Goal: Information Seeking & Learning: Learn about a topic

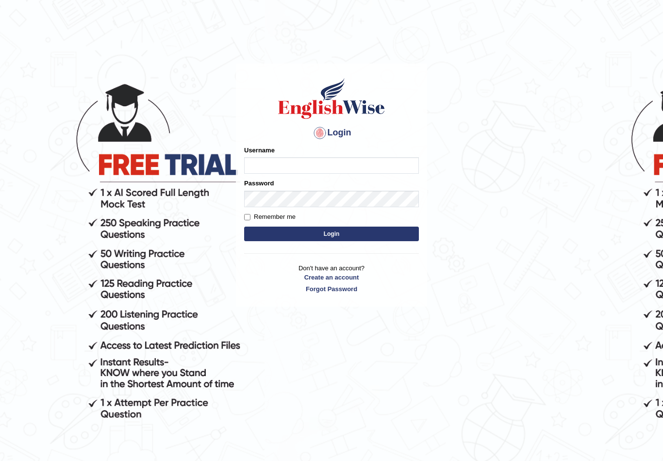
click at [283, 168] on input "Username" at bounding box center [331, 165] width 175 height 16
type input "Shujathali"
click at [261, 207] on form "Please fix the following errors: Username Shujathali Password Remember me Login" at bounding box center [331, 194] width 175 height 97
click at [247, 217] on input "Remember me" at bounding box center [247, 217] width 6 height 6
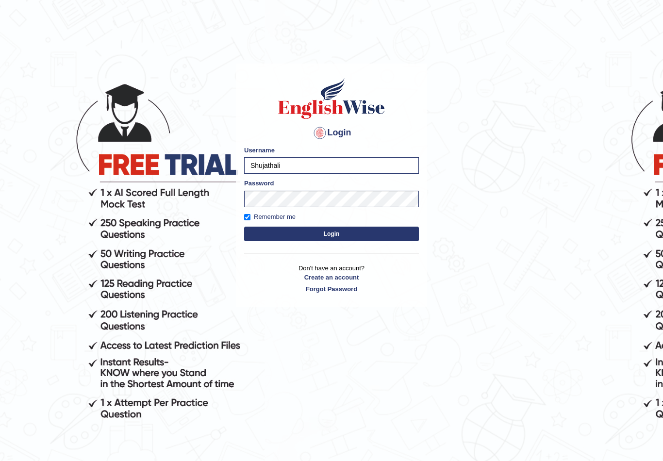
click at [254, 215] on label "Remember me" at bounding box center [269, 217] width 51 height 10
click at [250, 215] on input "Remember me" at bounding box center [247, 217] width 6 height 6
checkbox input "false"
click at [324, 238] on button "Login" at bounding box center [331, 234] width 175 height 15
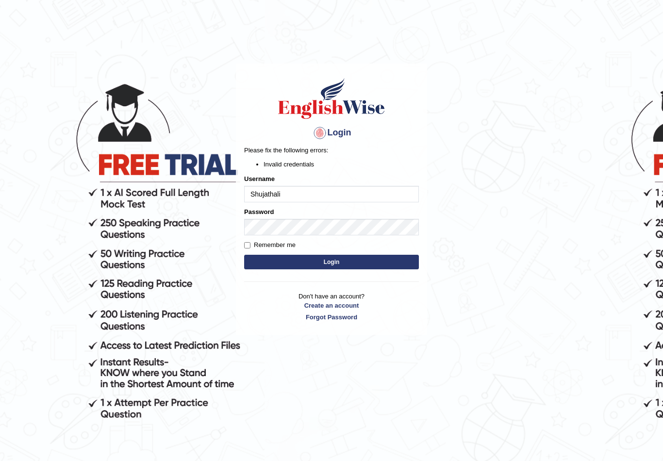
click at [323, 267] on button "Login" at bounding box center [331, 262] width 175 height 15
click at [248, 244] on input "Remember me" at bounding box center [247, 245] width 6 height 6
checkbox input "true"
click at [315, 262] on button "Login" at bounding box center [331, 262] width 175 height 15
click at [322, 266] on button "Login" at bounding box center [331, 262] width 175 height 15
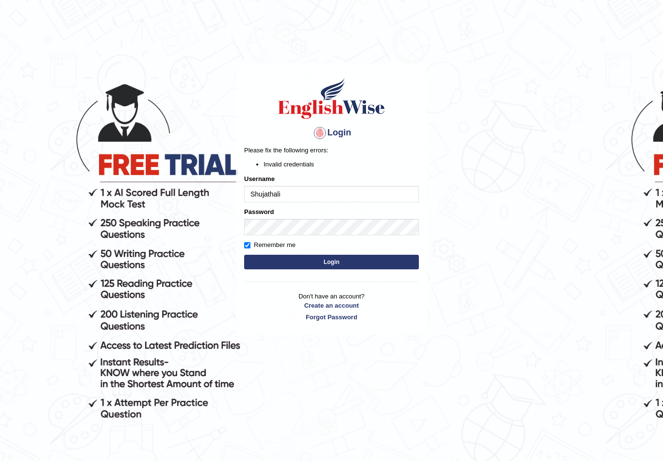
click at [274, 192] on input "Shujathali" at bounding box center [331, 194] width 175 height 16
type input "[PERSON_NAME]"
click at [287, 263] on button "Login" at bounding box center [331, 262] width 175 height 15
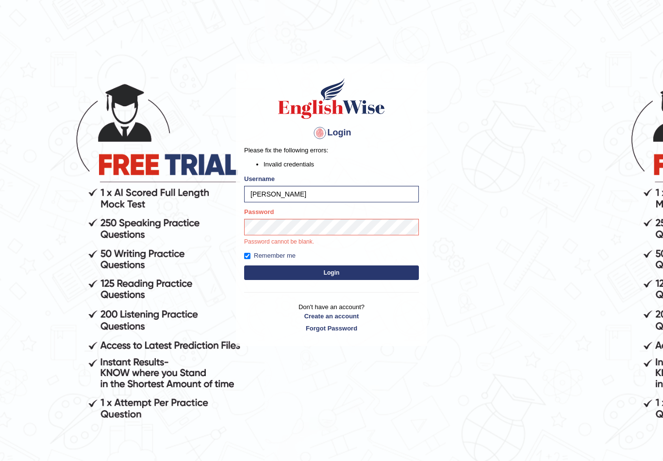
click at [252, 263] on form "Please fix the following errors: Invalid credentials Username Shujath ali Passw…" at bounding box center [331, 214] width 175 height 137
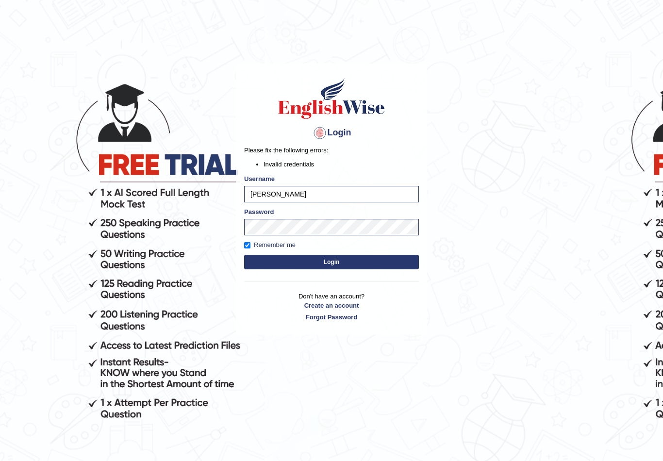
click at [249, 248] on input "Remember me" at bounding box center [247, 245] width 6 height 6
checkbox input "false"
click at [327, 266] on button "Login" at bounding box center [331, 262] width 175 height 15
click at [293, 267] on button "Login" at bounding box center [331, 262] width 175 height 15
click at [249, 245] on input "Remember me" at bounding box center [247, 245] width 6 height 6
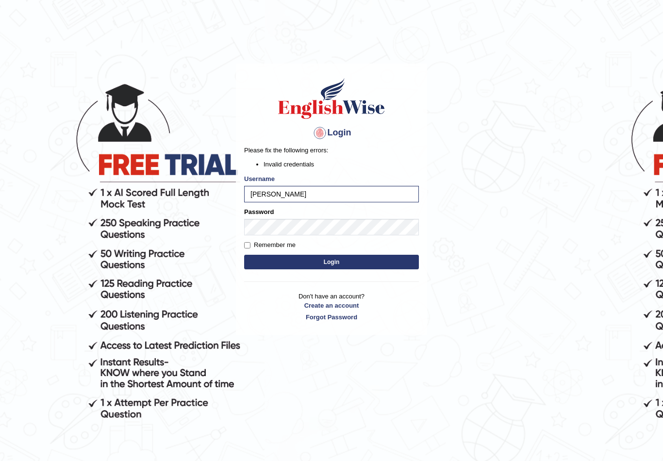
checkbox input "true"
click at [296, 268] on button "Login" at bounding box center [331, 262] width 175 height 15
click at [335, 132] on h4 "Login" at bounding box center [331, 133] width 175 height 16
click at [320, 131] on div at bounding box center [320, 133] width 16 height 16
click at [304, 158] on div "Please fix the following errors: Invalid credentials" at bounding box center [331, 157] width 175 height 23
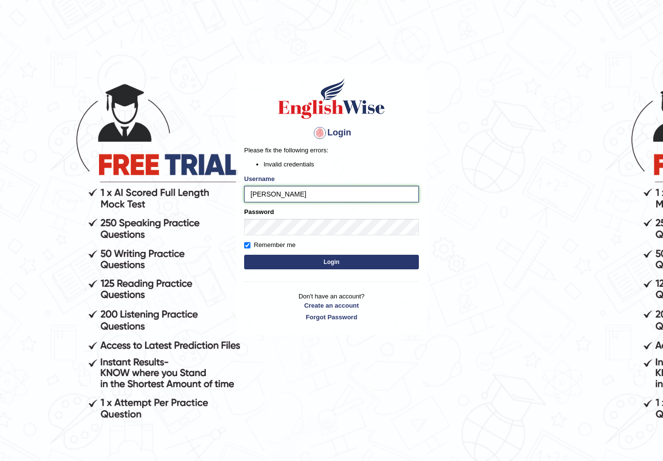
click at [285, 196] on input "Shujath ali" at bounding box center [331, 194] width 175 height 16
type input "S"
type input "Shujathali"
click at [291, 268] on button "Login" at bounding box center [331, 262] width 175 height 15
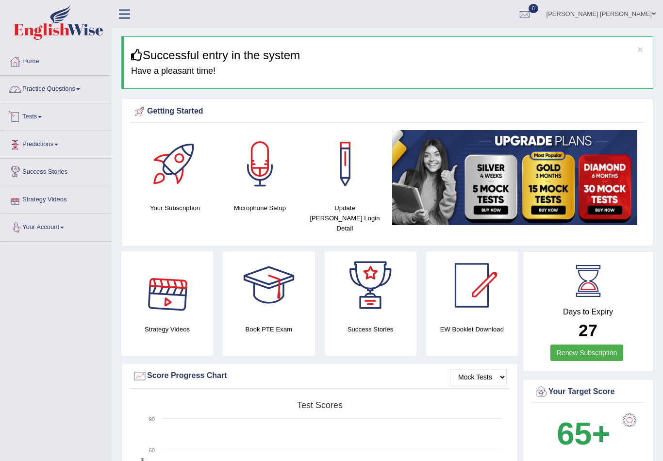
click at [65, 94] on link "Practice Questions" at bounding box center [55, 88] width 111 height 24
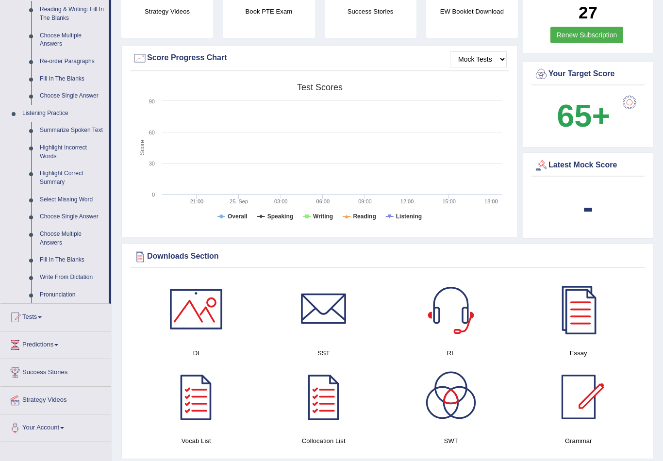
scroll to position [319, 0]
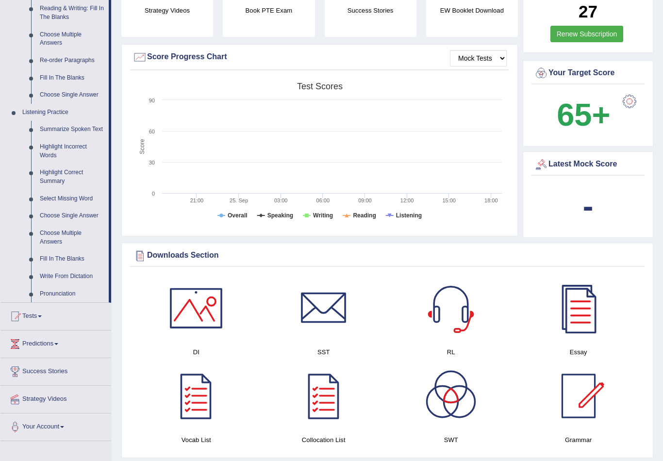
click at [54, 298] on div at bounding box center [331, 230] width 663 height 461
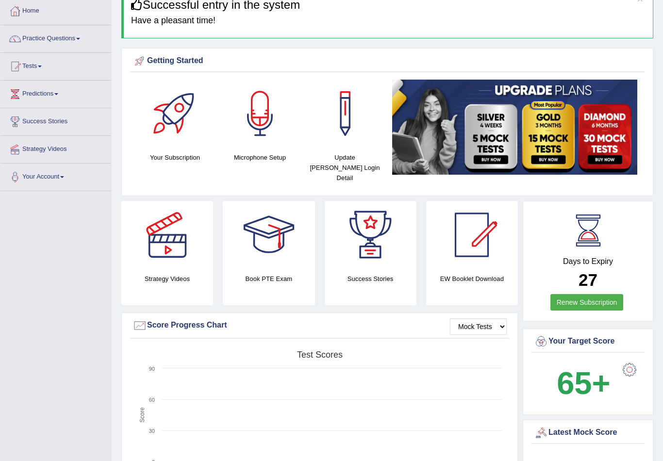
scroll to position [0, 0]
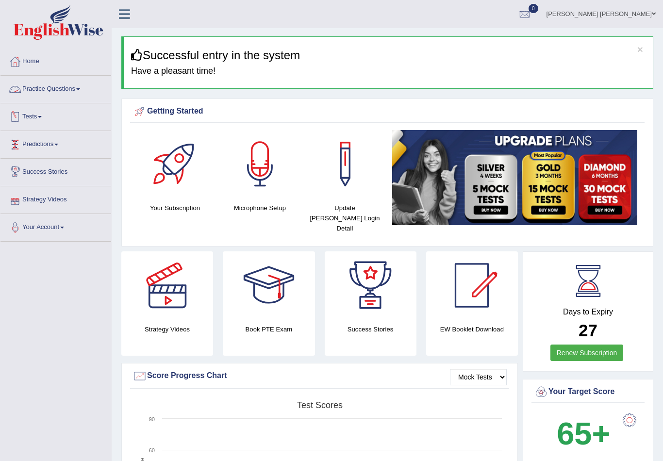
click at [62, 92] on link "Practice Questions" at bounding box center [55, 88] width 111 height 24
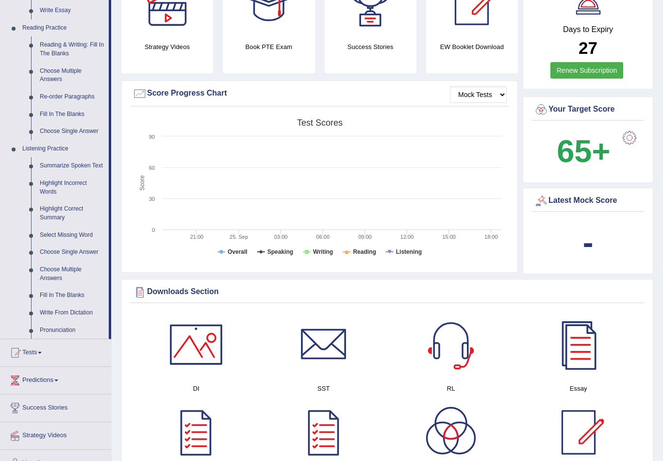
scroll to position [289, 0]
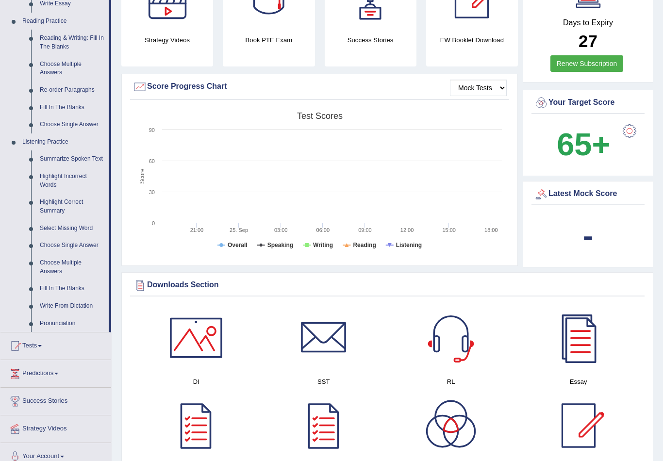
click at [50, 322] on div at bounding box center [331, 230] width 663 height 461
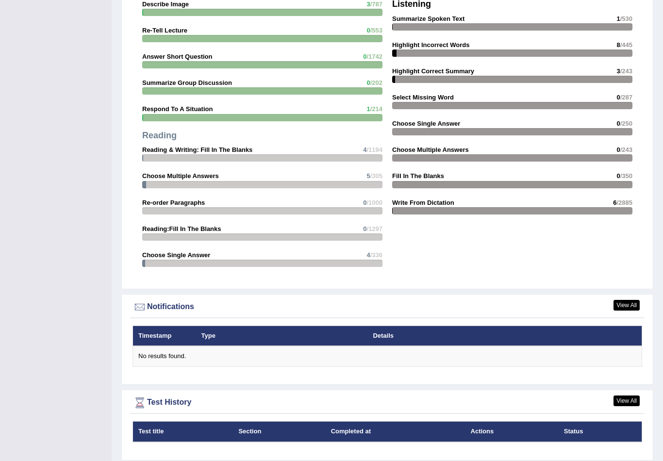
scroll to position [949, 0]
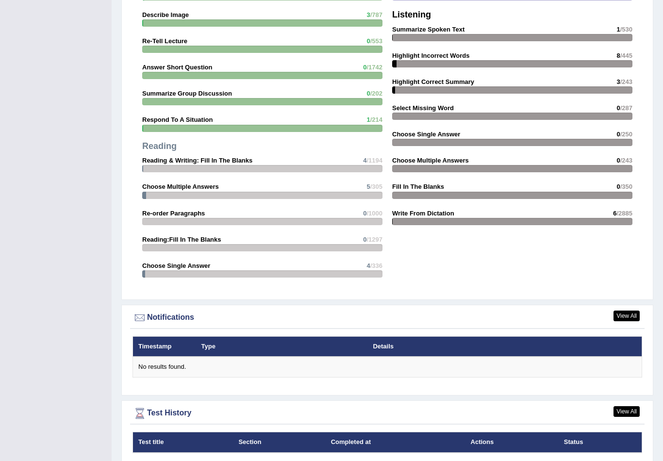
click at [421, 218] on div at bounding box center [512, 221] width 240 height 7
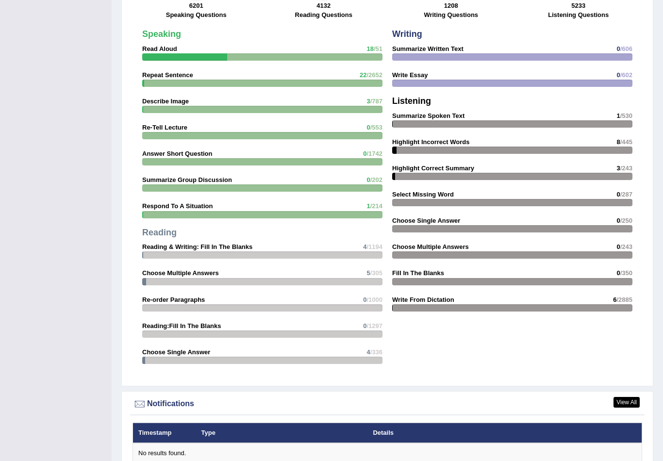
scroll to position [852, 0]
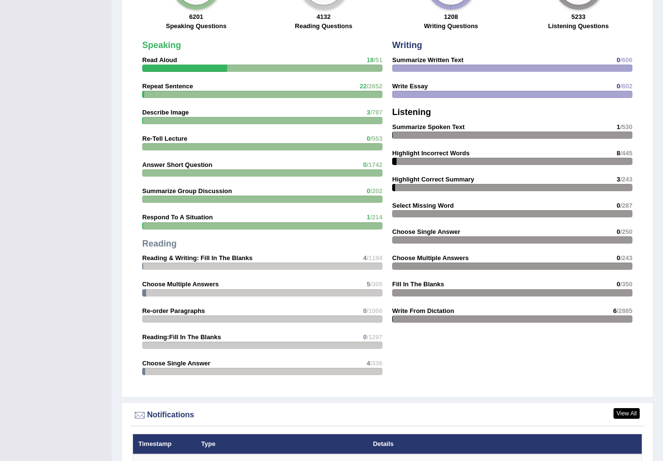
click at [415, 158] on div at bounding box center [512, 161] width 240 height 7
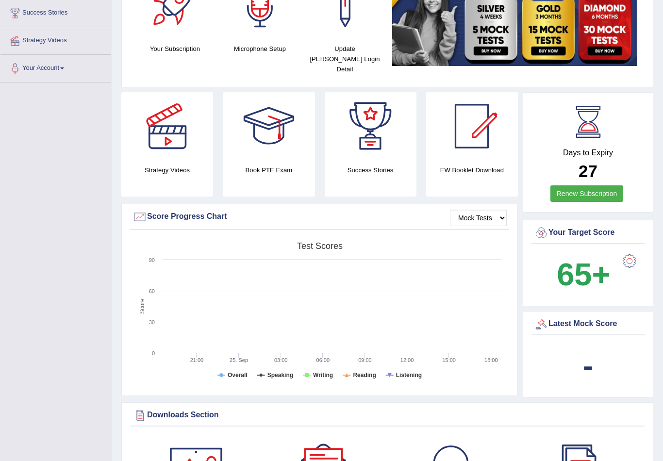
scroll to position [158, 0]
click at [608, 267] on b "65+" at bounding box center [582, 275] width 53 height 35
click at [589, 260] on b "65+" at bounding box center [582, 275] width 53 height 35
click at [635, 252] on div at bounding box center [628, 261] width 19 height 19
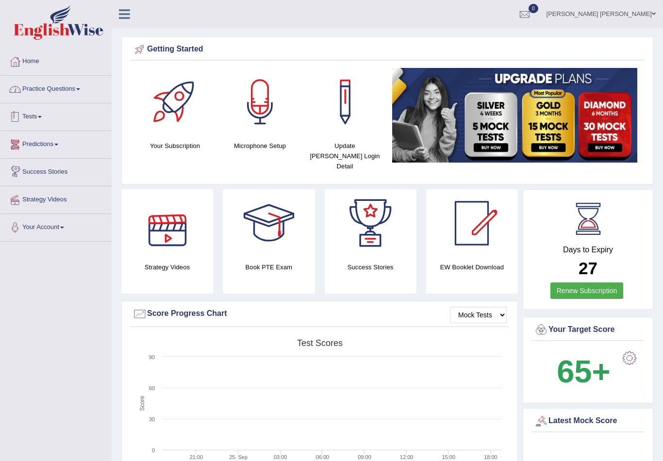
click at [54, 85] on link "Practice Questions" at bounding box center [55, 88] width 111 height 24
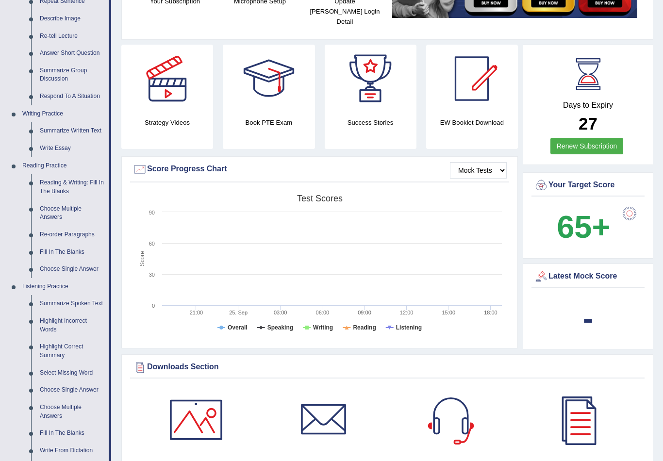
scroll to position [146, 0]
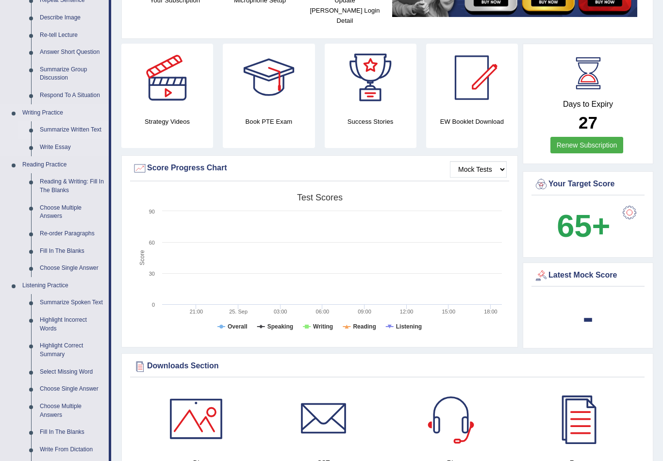
click at [54, 125] on div at bounding box center [331, 230] width 663 height 461
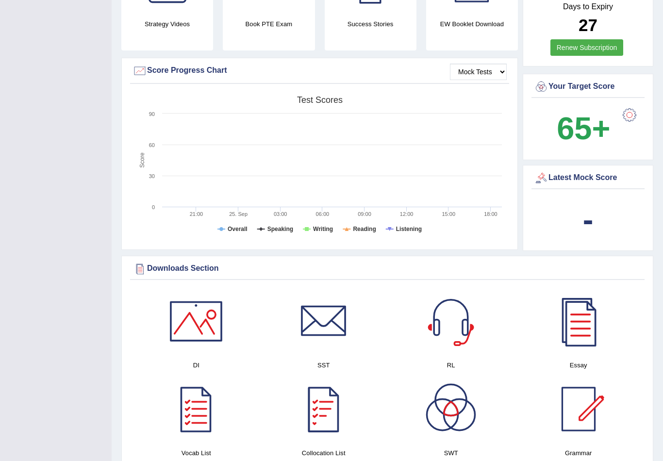
scroll to position [240, 0]
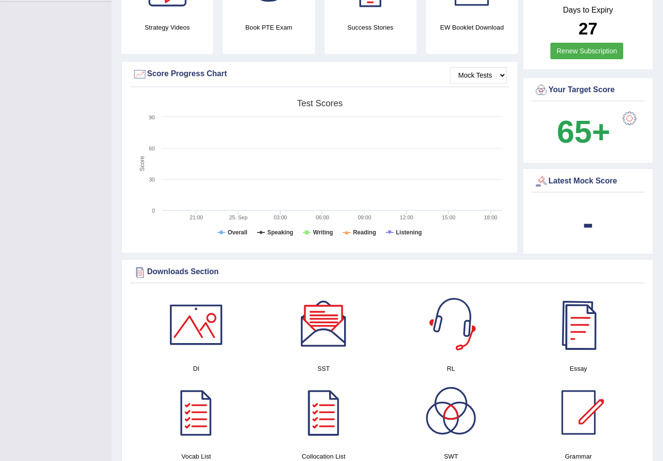
click at [590, 339] on div at bounding box center [578, 325] width 68 height 68
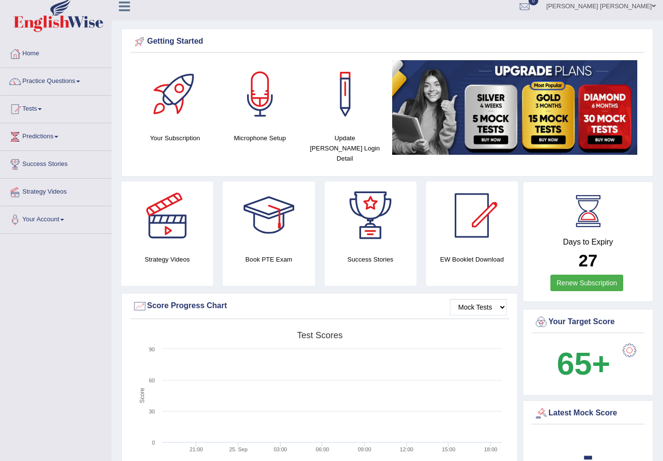
scroll to position [0, 0]
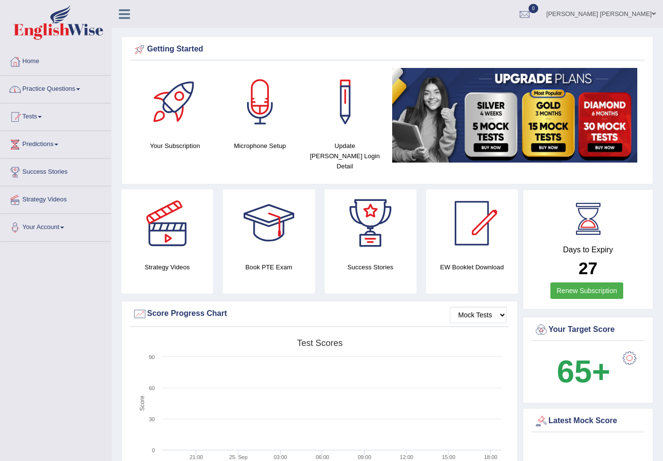
click at [74, 91] on link "Practice Questions" at bounding box center [55, 88] width 111 height 24
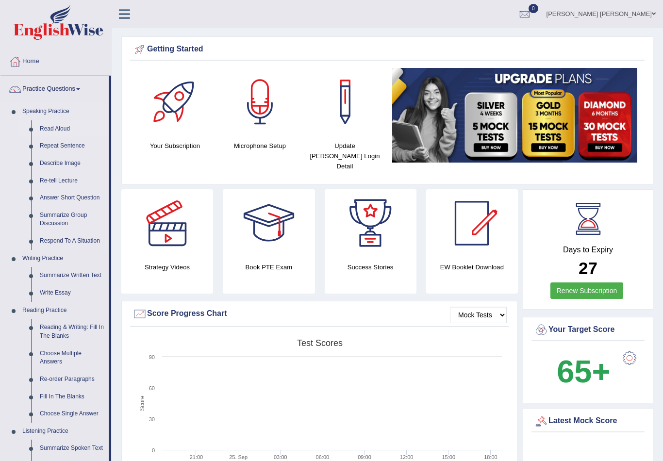
click at [62, 132] on div at bounding box center [331, 230] width 663 height 461
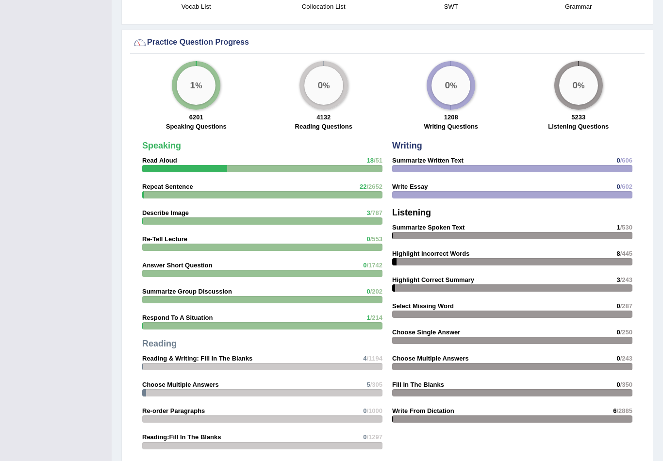
scroll to position [710, 0]
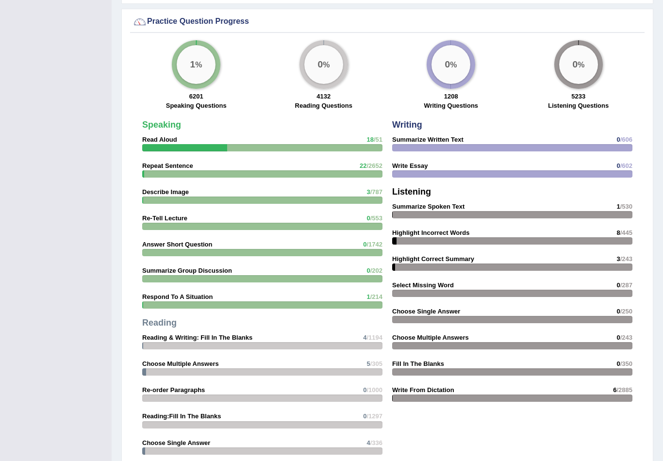
click at [180, 141] on div "Speaking Read Aloud 18 /51 Repeat Sentence 22 /2652 Describe Image 3 /787 Re-Te…" at bounding box center [262, 289] width 250 height 349
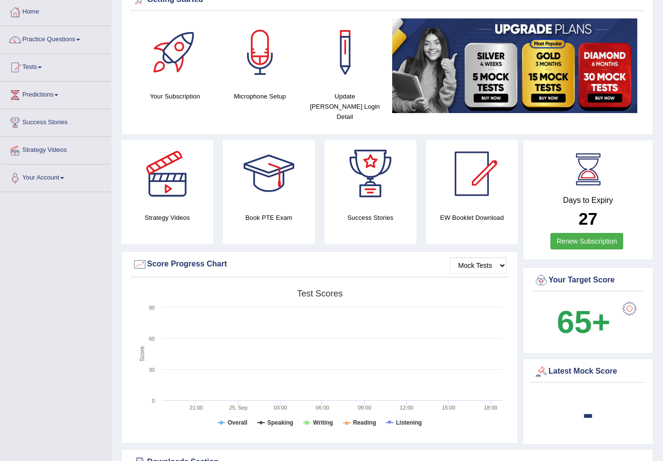
scroll to position [0, 0]
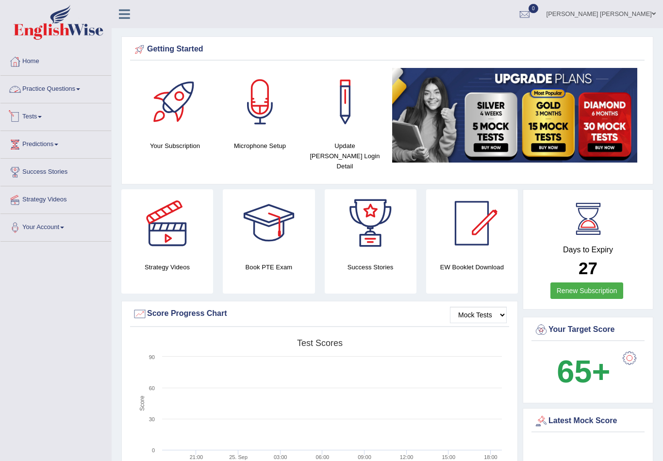
click at [48, 120] on link "Tests" at bounding box center [55, 115] width 111 height 24
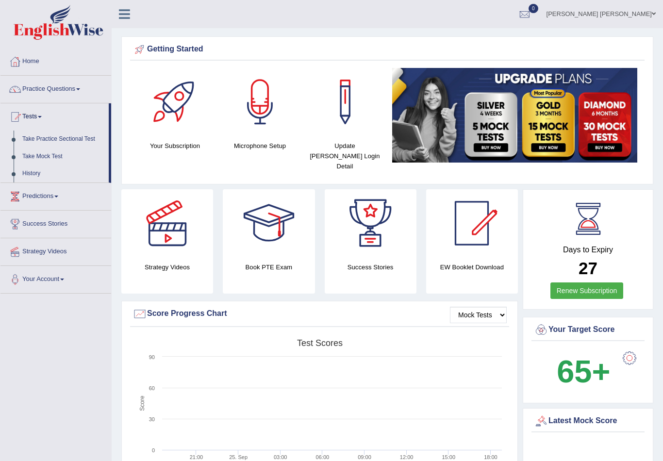
click at [39, 178] on div at bounding box center [331, 230] width 663 height 461
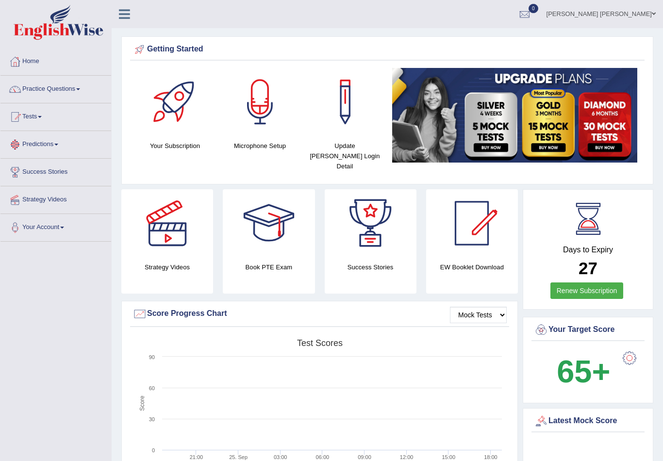
click at [42, 151] on link "Predictions" at bounding box center [55, 143] width 111 height 24
click at [45, 171] on div at bounding box center [331, 230] width 663 height 461
click at [48, 177] on link "Success Stories" at bounding box center [55, 171] width 111 height 24
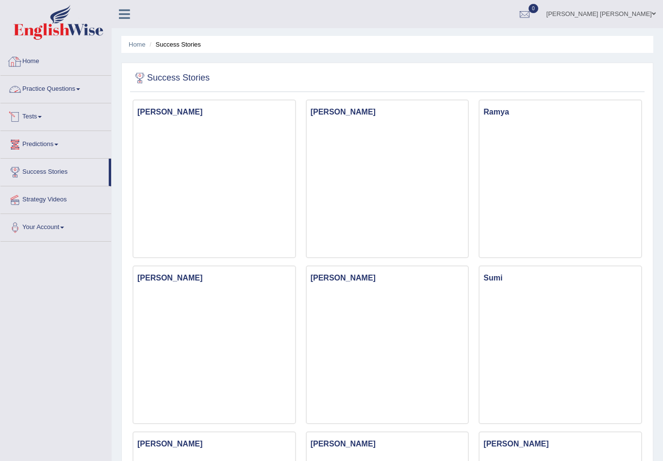
click at [70, 91] on link "Practice Questions" at bounding box center [55, 88] width 111 height 24
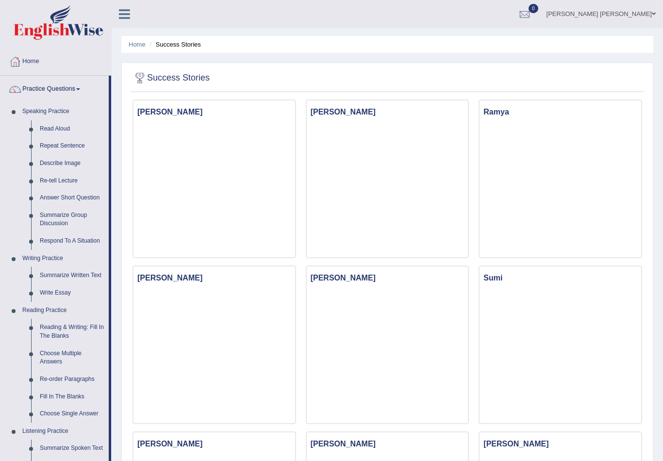
click at [56, 135] on div at bounding box center [331, 230] width 663 height 461
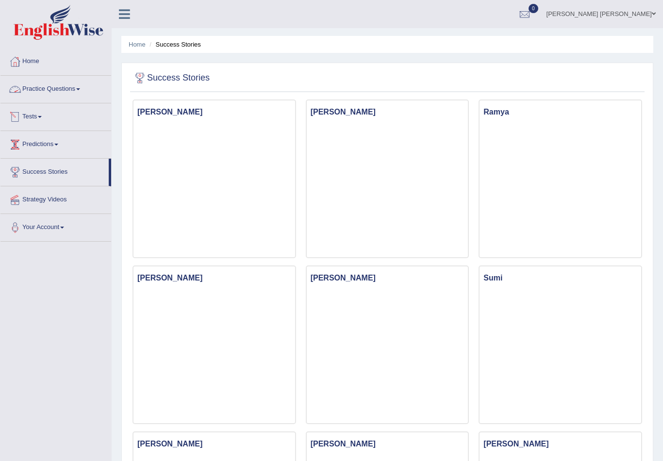
click at [85, 91] on link "Practice Questions" at bounding box center [55, 88] width 111 height 24
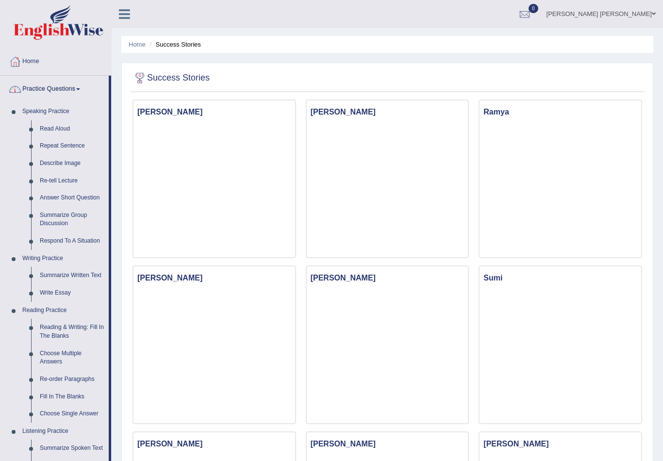
click at [55, 132] on div at bounding box center [331, 230] width 663 height 461
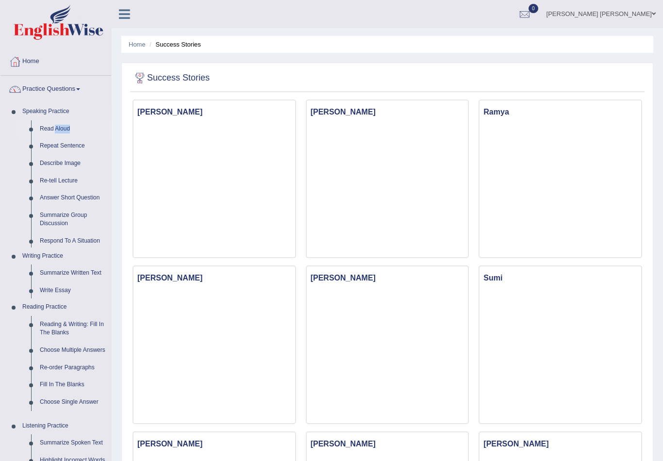
click at [55, 132] on link "Read Aloud" at bounding box center [73, 128] width 76 height 17
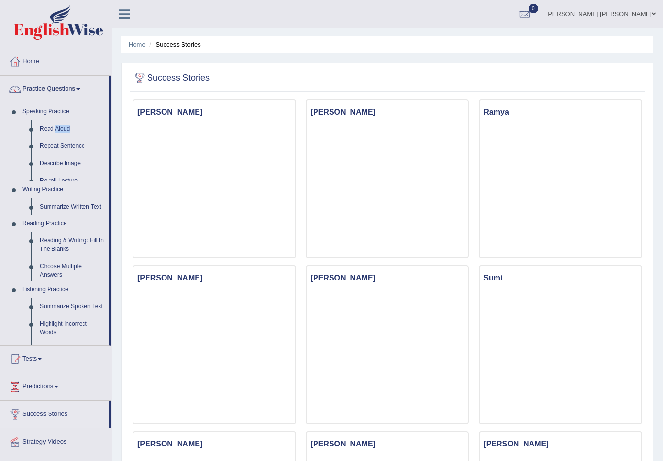
click at [49, 132] on link "Read Aloud" at bounding box center [71, 128] width 73 height 17
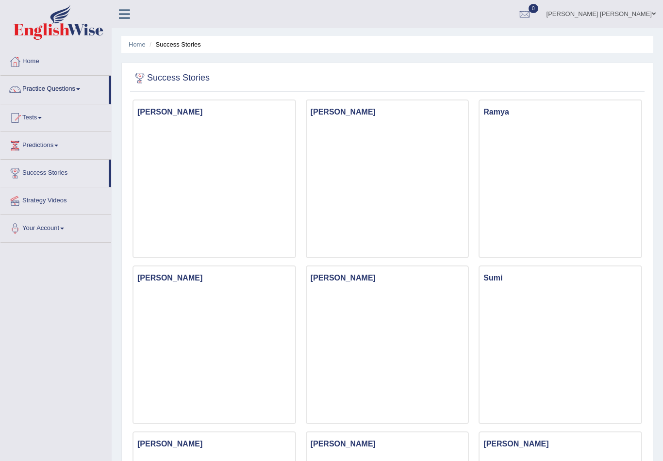
click at [49, 132] on link "Predictions" at bounding box center [55, 144] width 111 height 24
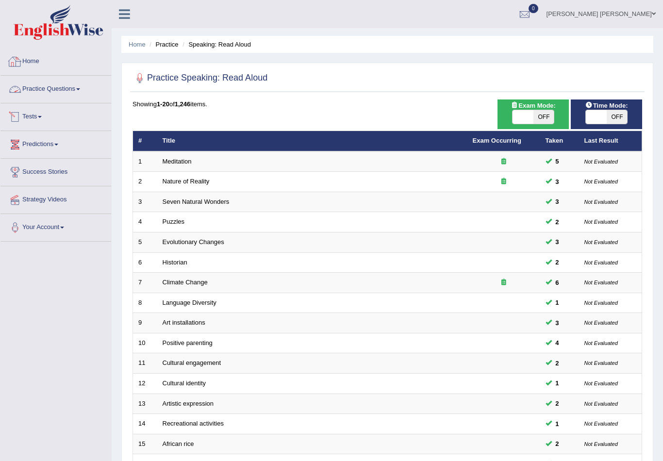
click at [87, 95] on link "Practice Questions" at bounding box center [55, 88] width 111 height 24
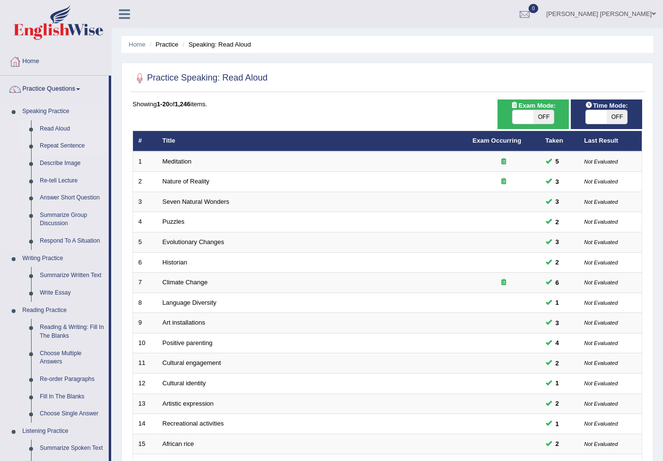
click at [64, 147] on div at bounding box center [331, 230] width 663 height 461
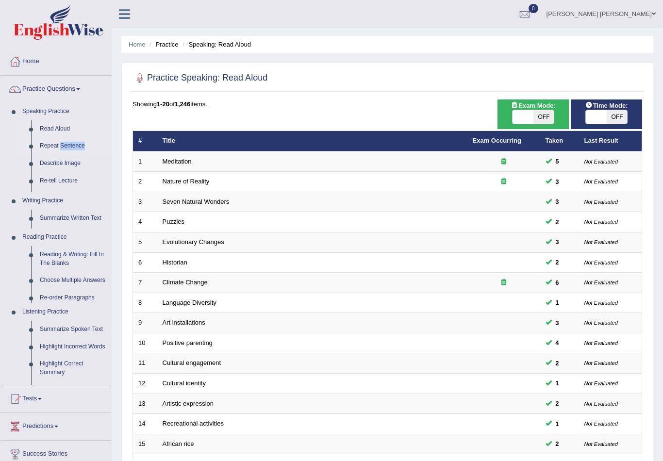
click at [64, 147] on link "Repeat Sentence" at bounding box center [73, 145] width 76 height 17
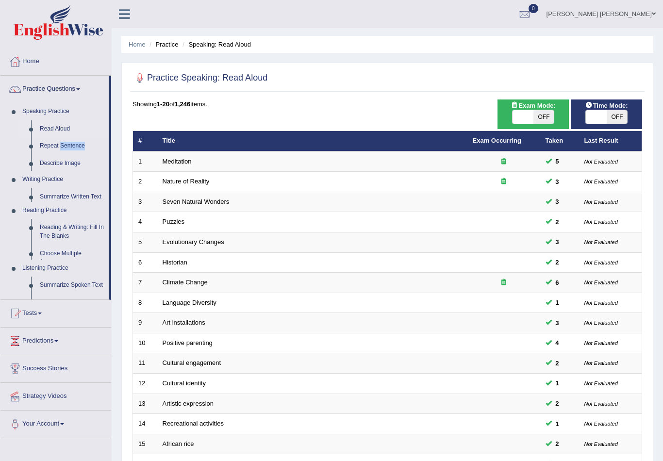
click at [50, 147] on link "Repeat Sentence" at bounding box center [71, 145] width 73 height 17
click at [50, 327] on link "Predictions" at bounding box center [55, 339] width 111 height 24
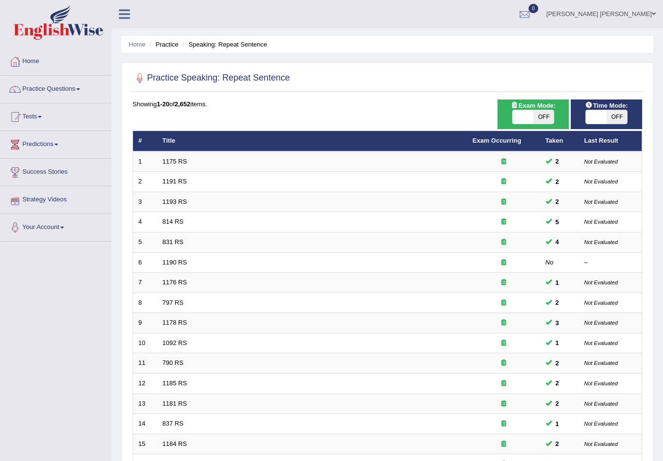
click at [62, 147] on link "Predictions" at bounding box center [55, 143] width 111 height 24
click at [56, 170] on div at bounding box center [331, 230] width 663 height 461
click at [52, 152] on link "Predictions" at bounding box center [55, 143] width 111 height 24
click at [43, 167] on div at bounding box center [331, 230] width 663 height 461
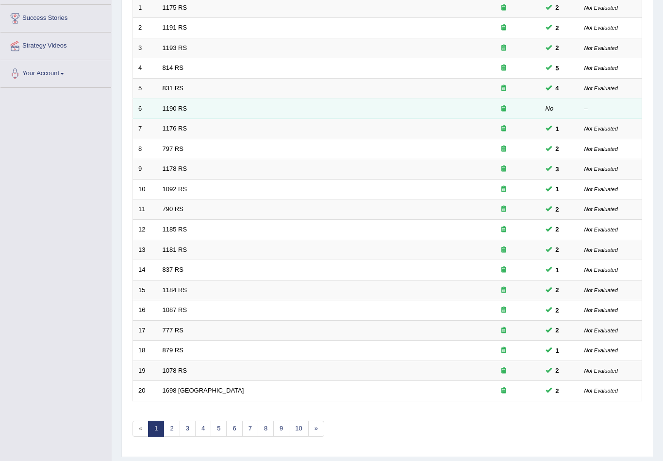
scroll to position [160, 0]
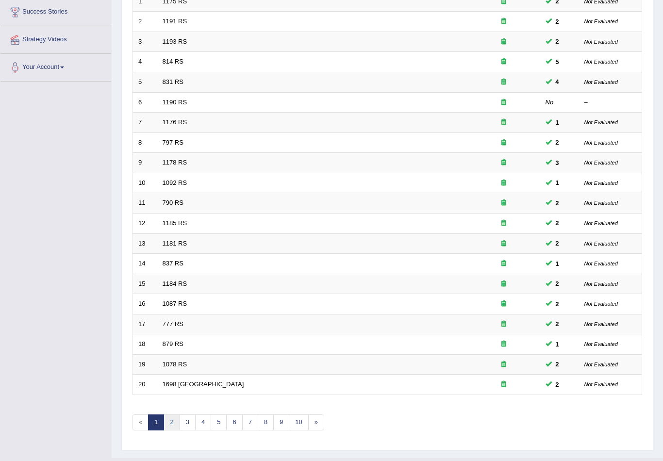
click at [174, 417] on link "2" at bounding box center [171, 422] width 16 height 16
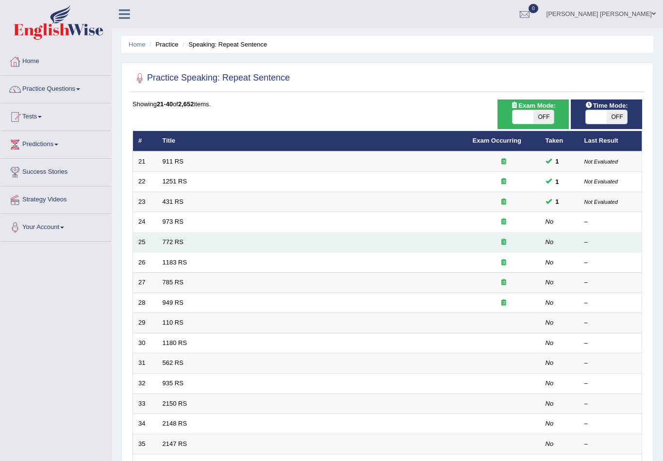
click at [229, 232] on td "772 RS" at bounding box center [312, 242] width 310 height 20
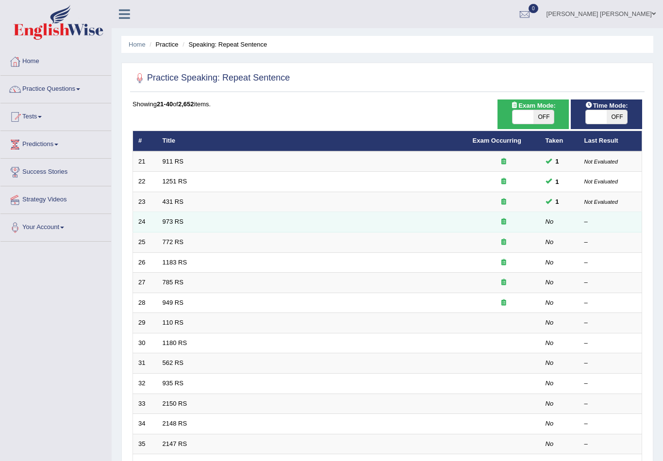
click at [252, 222] on td "973 RS" at bounding box center [312, 222] width 310 height 20
click at [178, 221] on link "973 RS" at bounding box center [172, 221] width 21 height 7
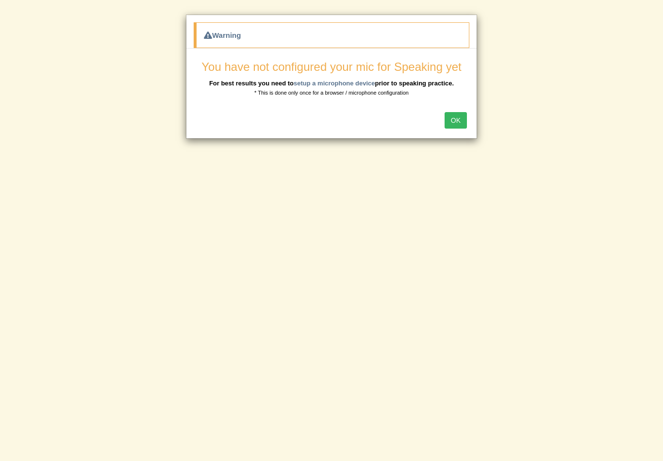
click at [458, 126] on button "OK" at bounding box center [455, 120] width 22 height 16
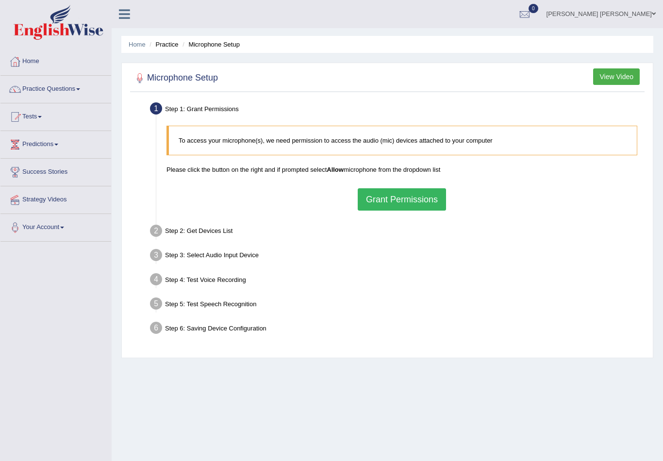
click at [388, 207] on button "Grant Permissions" at bounding box center [401, 199] width 88 height 22
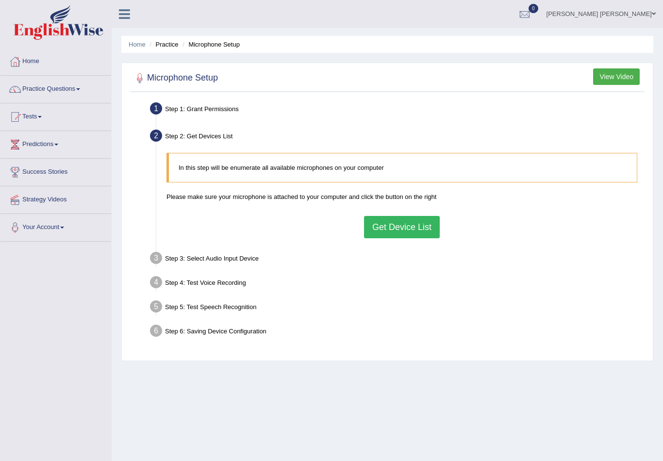
click at [415, 232] on button "Get Device List" at bounding box center [402, 227] width 76 height 22
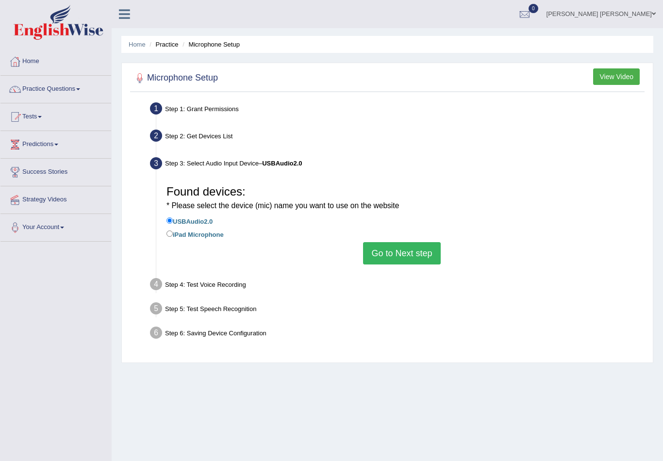
click at [172, 222] on input "USBAudio2.0" at bounding box center [169, 220] width 6 height 6
click at [169, 237] on input "iPad Microphone" at bounding box center [169, 233] width 6 height 6
radio input "true"
click at [170, 219] on input "USBAudio2.0" at bounding box center [169, 220] width 6 height 6
radio input "true"
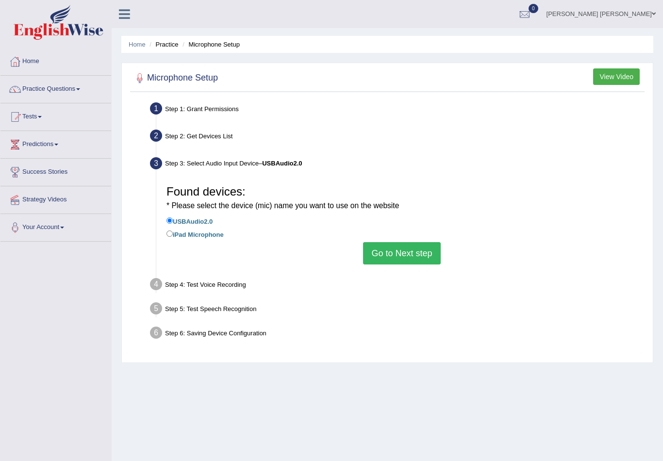
click at [412, 256] on button "Go to Next step" at bounding box center [401, 253] width 77 height 22
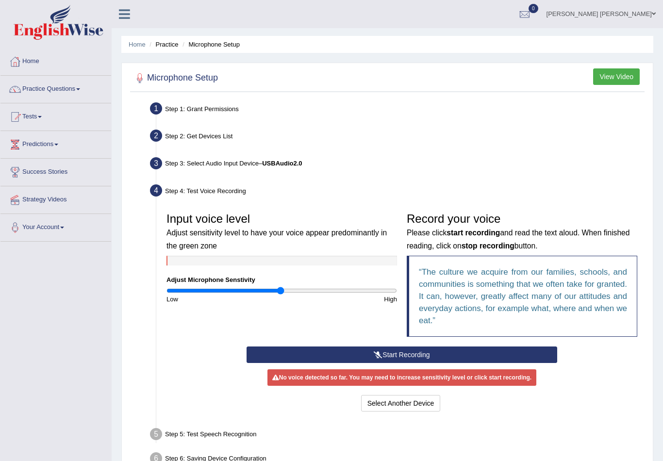
click at [332, 352] on button "Start Recording" at bounding box center [401, 354] width 310 height 16
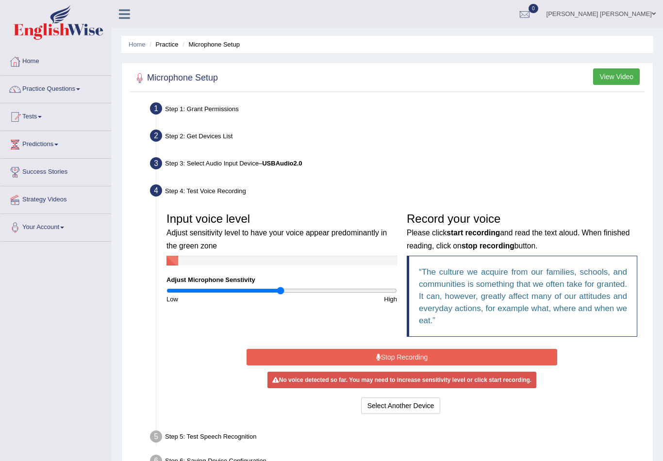
click at [340, 357] on button "Stop Recording" at bounding box center [401, 357] width 310 height 16
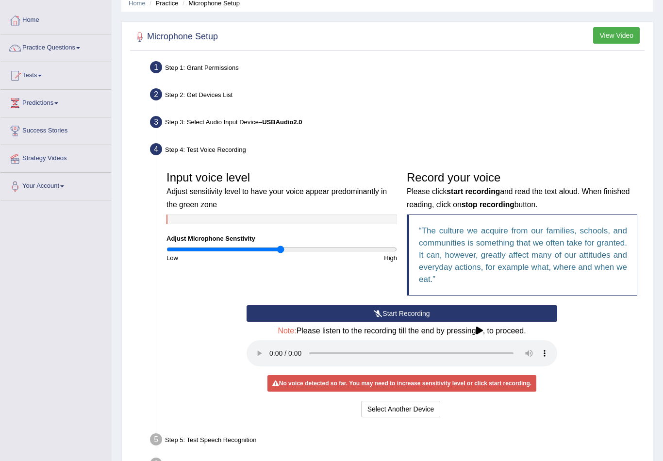
scroll to position [78, 0]
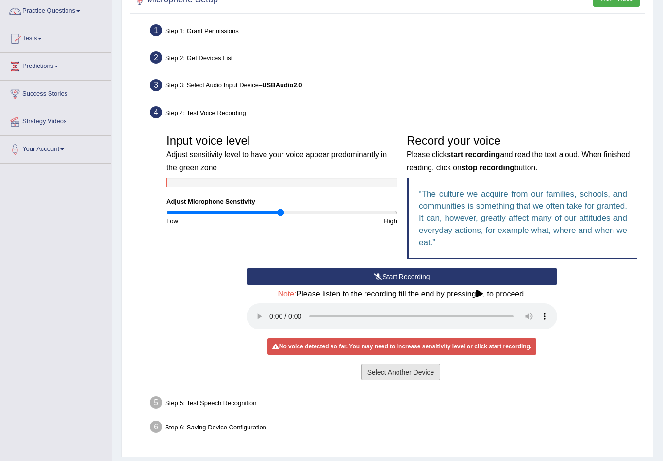
click at [399, 364] on button "Select Another Device" at bounding box center [401, 372] width 80 height 16
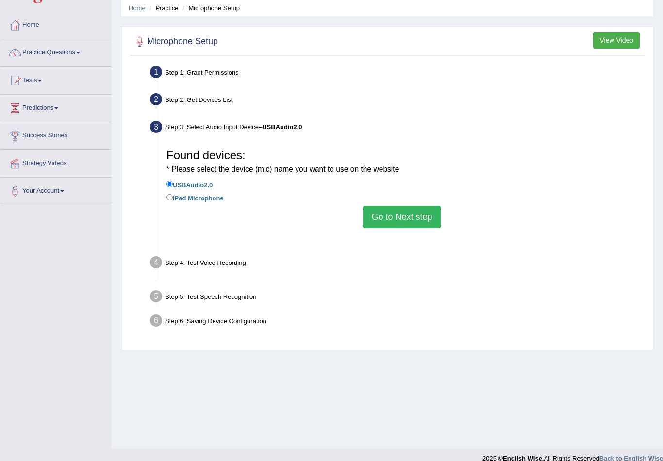
scroll to position [33, 0]
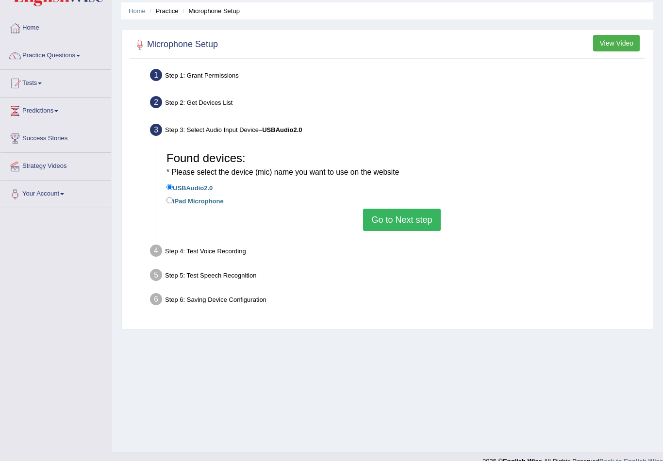
click at [174, 203] on label "iPad Microphone" at bounding box center [194, 200] width 57 height 11
click at [173, 203] on input "iPad Microphone" at bounding box center [169, 200] width 6 height 6
radio input "true"
click at [177, 190] on label "USBAudio2.0" at bounding box center [189, 187] width 46 height 11
click at [173, 190] on input "USBAudio2.0" at bounding box center [169, 187] width 6 height 6
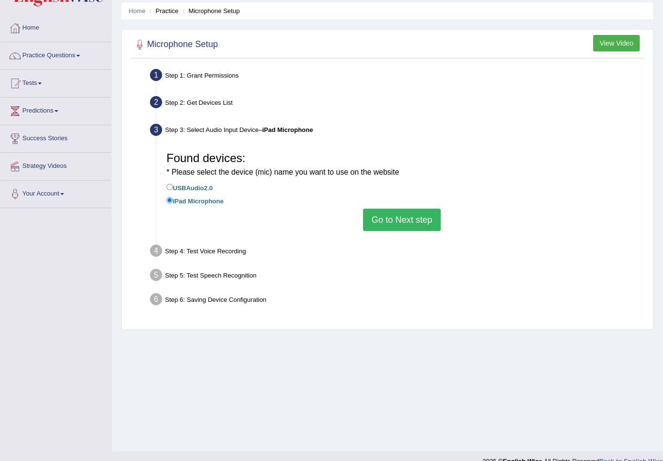
radio input "true"
click at [392, 212] on button "Go to Next step" at bounding box center [401, 220] width 77 height 22
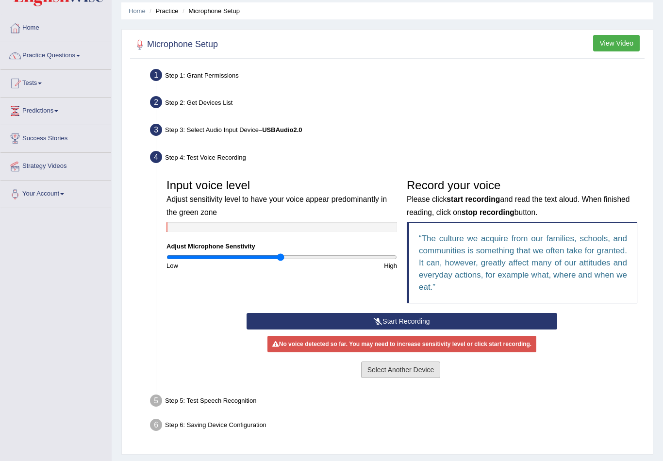
click at [374, 373] on button "Select Another Device" at bounding box center [401, 369] width 80 height 16
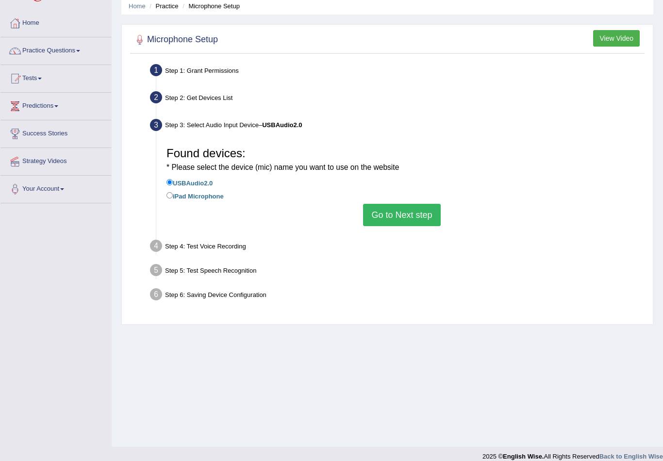
scroll to position [0, 0]
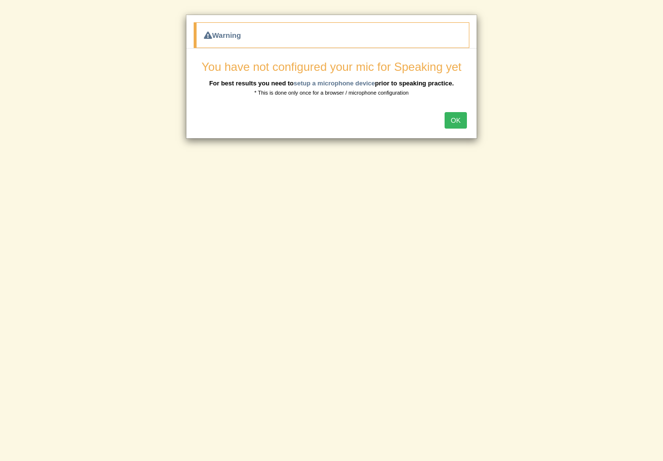
click at [450, 125] on button "OK" at bounding box center [455, 120] width 22 height 16
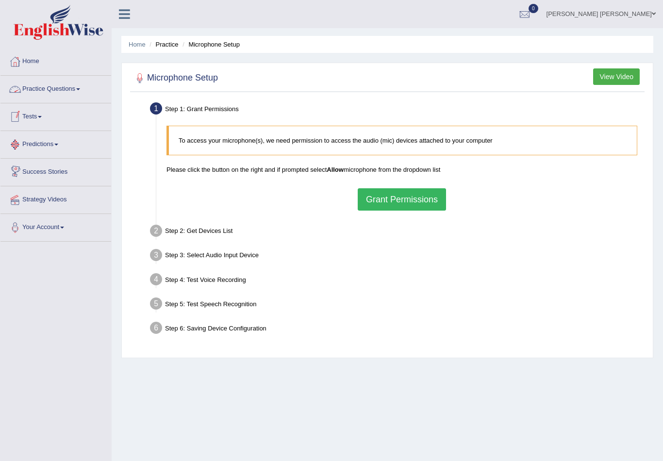
click at [72, 91] on link "Practice Questions" at bounding box center [55, 88] width 111 height 24
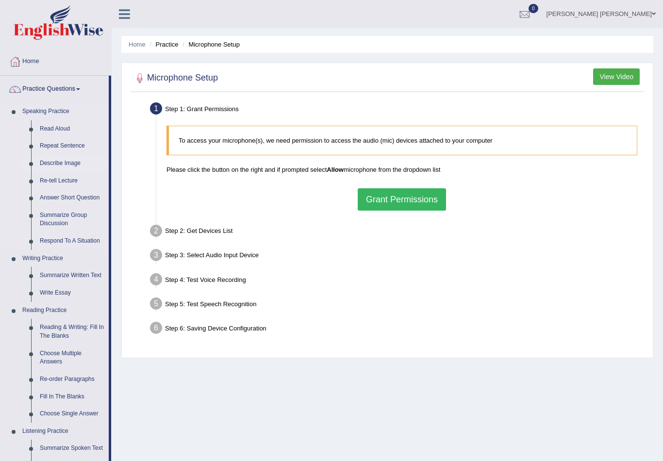
click at [63, 164] on div at bounding box center [331, 230] width 663 height 461
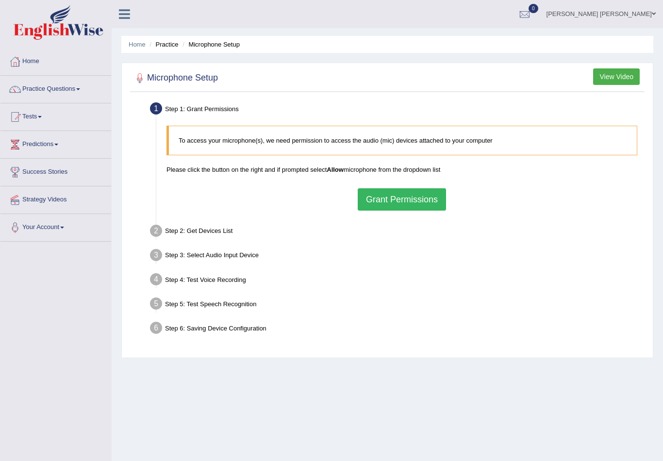
click at [340, 173] on b "Allow" at bounding box center [334, 169] width 17 height 7
click at [350, 170] on p "Please click the button on the right and if prompted select Allow microphone fr…" at bounding box center [401, 169] width 470 height 9
drag, startPoint x: 348, startPoint y: 170, endPoint x: 333, endPoint y: 170, distance: 15.0
click at [333, 170] on p "Please click the button on the right and if prompted select Allow microphone fr…" at bounding box center [401, 169] width 470 height 9
click at [403, 203] on button "Grant Permissions" at bounding box center [401, 199] width 88 height 22
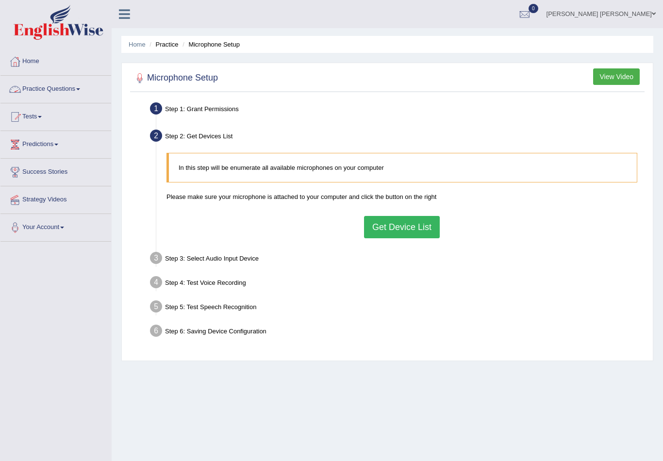
click at [49, 92] on link "Practice Questions" at bounding box center [55, 88] width 111 height 24
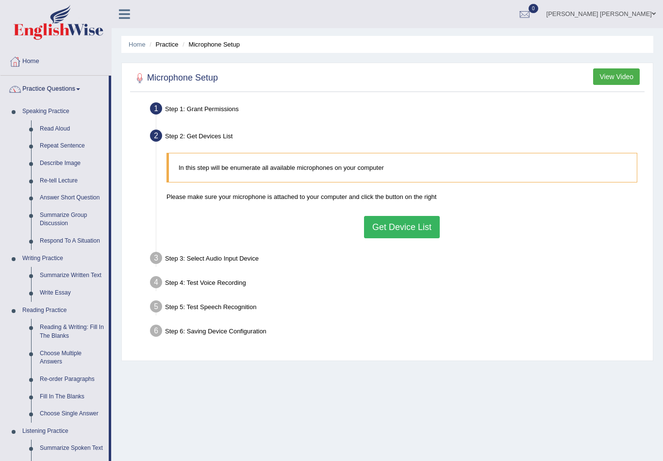
click at [50, 195] on div at bounding box center [331, 230] width 663 height 461
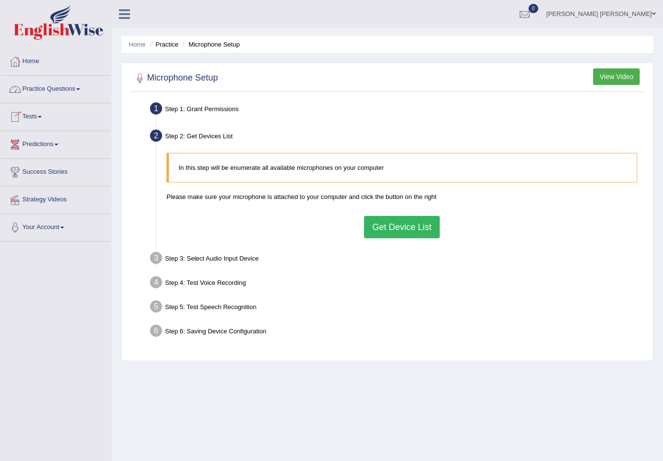
click at [57, 88] on link "Practice Questions" at bounding box center [55, 88] width 111 height 24
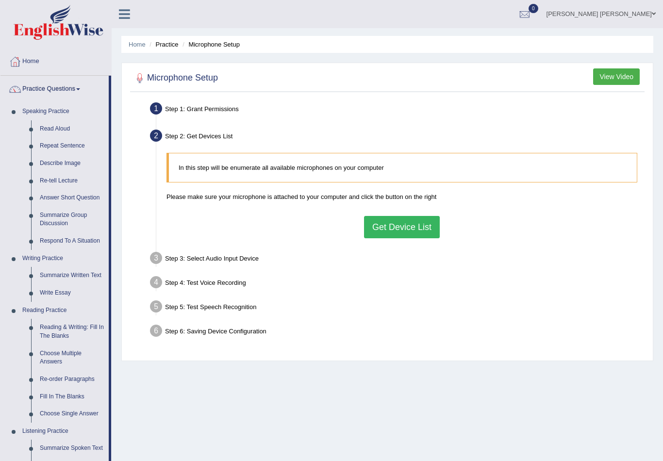
click at [54, 244] on div at bounding box center [331, 230] width 663 height 461
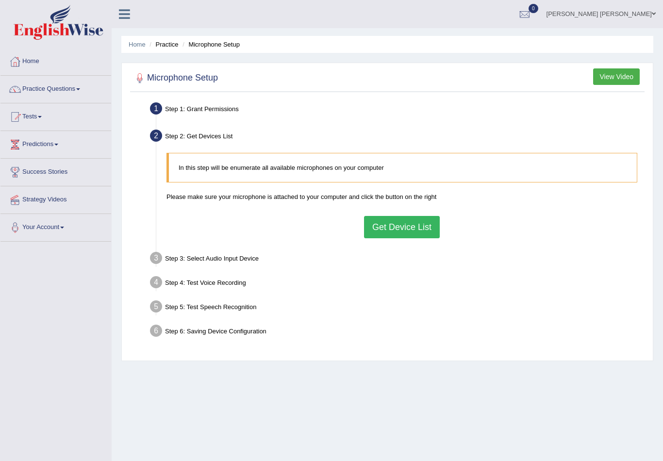
click at [407, 229] on button "Get Device List" at bounding box center [402, 227] width 76 height 22
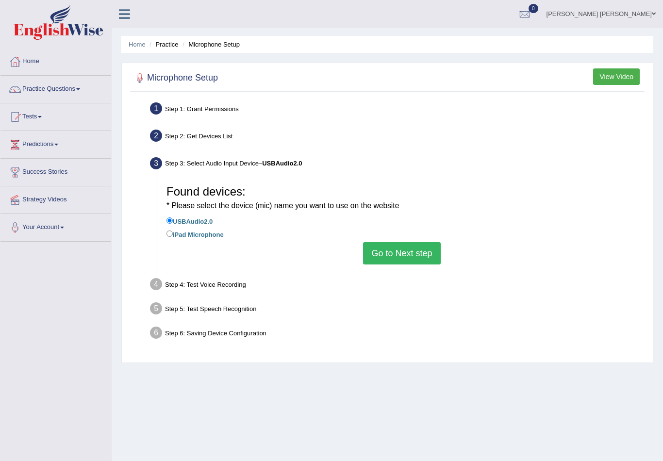
click at [175, 238] on label "iPad Microphone" at bounding box center [194, 233] width 57 height 11
click at [173, 237] on input "iPad Microphone" at bounding box center [169, 233] width 6 height 6
radio input "true"
click at [426, 255] on button "Go to Next step" at bounding box center [401, 253] width 77 height 22
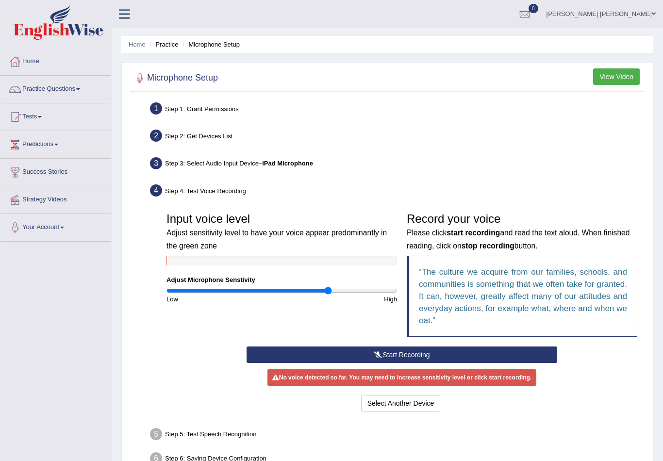
type input "1.42"
click at [326, 291] on input "range" at bounding box center [281, 291] width 230 height 8
click at [472, 294] on q "The culture we acquire from our families, schools, and communities is something…" at bounding box center [523, 296] width 208 height 58
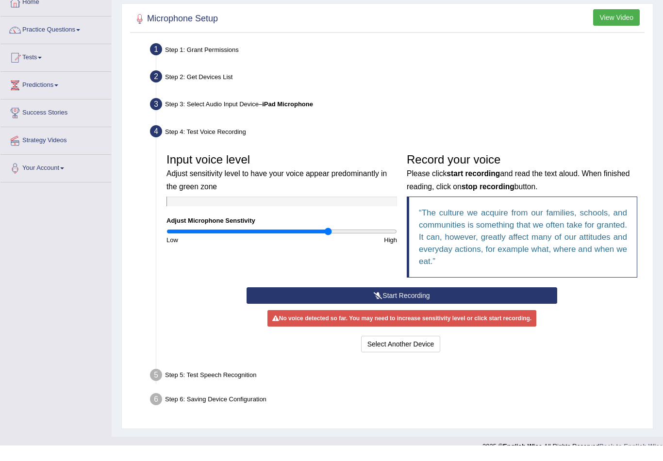
scroll to position [43, 0]
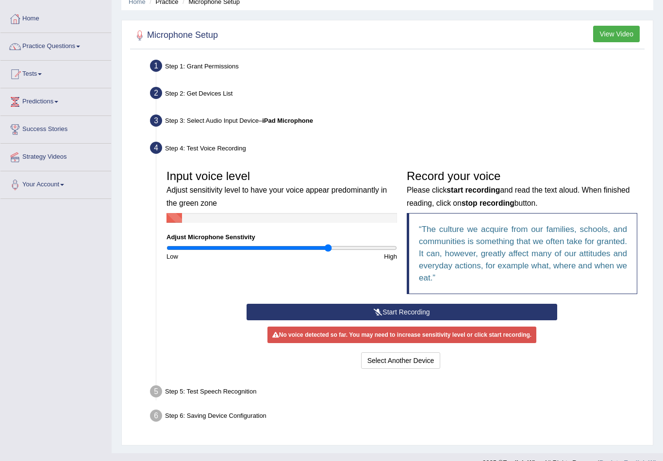
click at [376, 318] on button "Start Recording" at bounding box center [401, 312] width 310 height 16
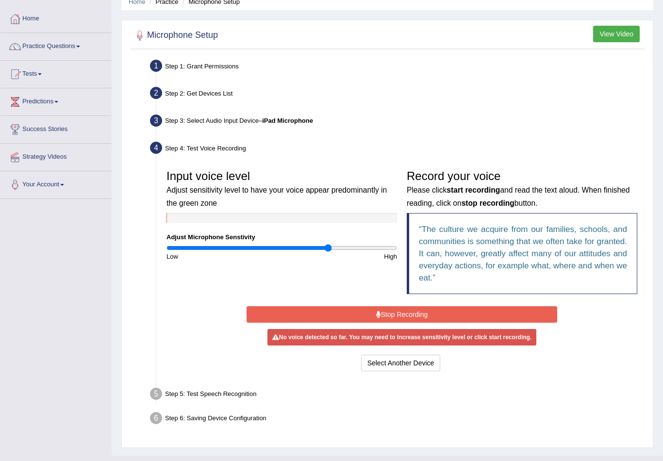
click at [330, 315] on button "Stop Recording" at bounding box center [401, 314] width 310 height 16
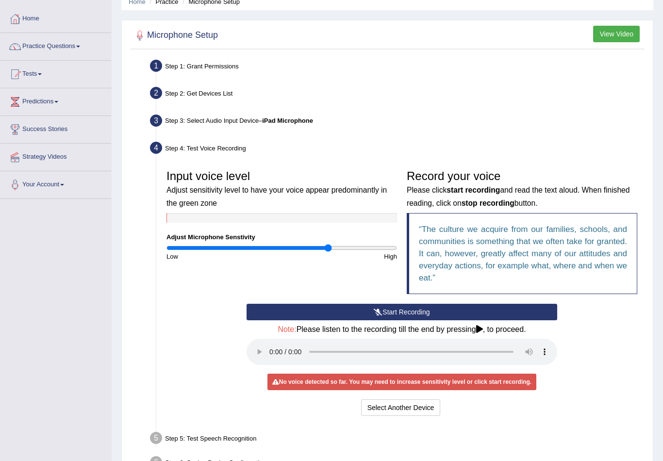
click at [275, 350] on audio at bounding box center [401, 352] width 310 height 26
click at [44, 40] on link "Practice Questions" at bounding box center [55, 45] width 111 height 24
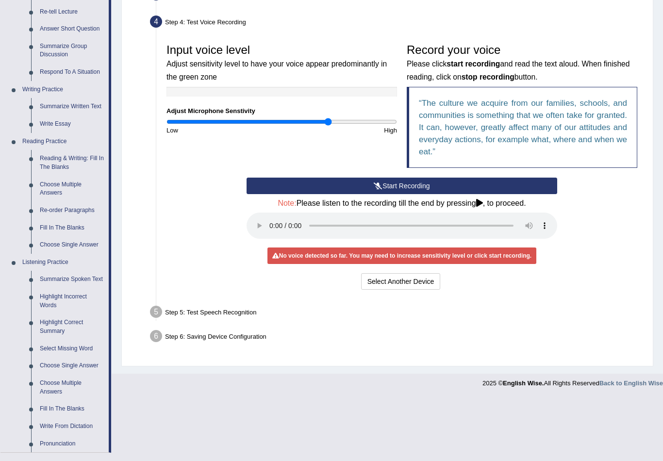
scroll to position [169, 0]
click at [62, 240] on div at bounding box center [331, 230] width 663 height 461
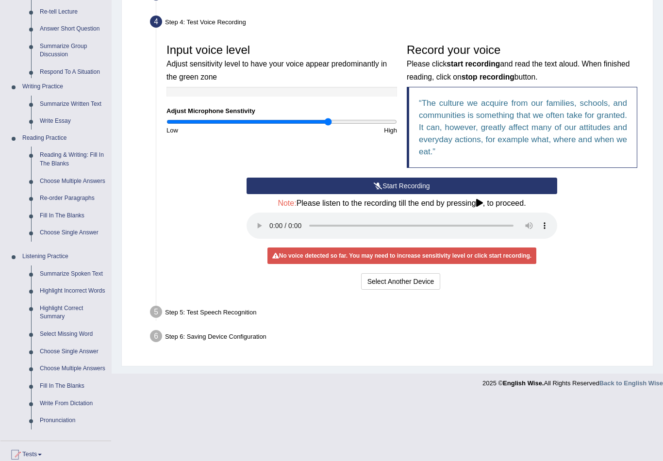
scroll to position [78, 0]
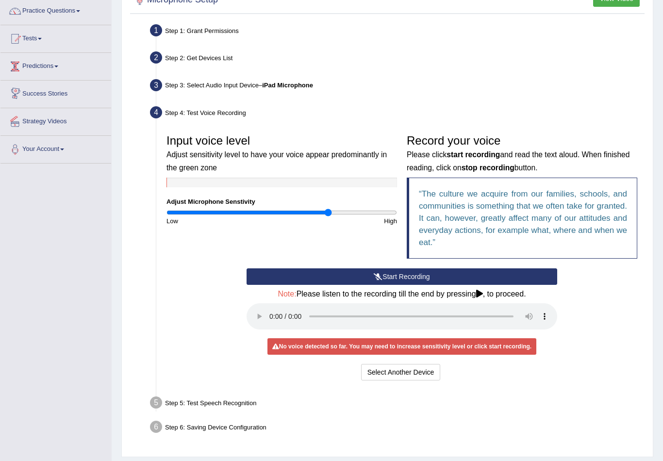
click at [42, 97] on link "Success Stories" at bounding box center [55, 93] width 111 height 24
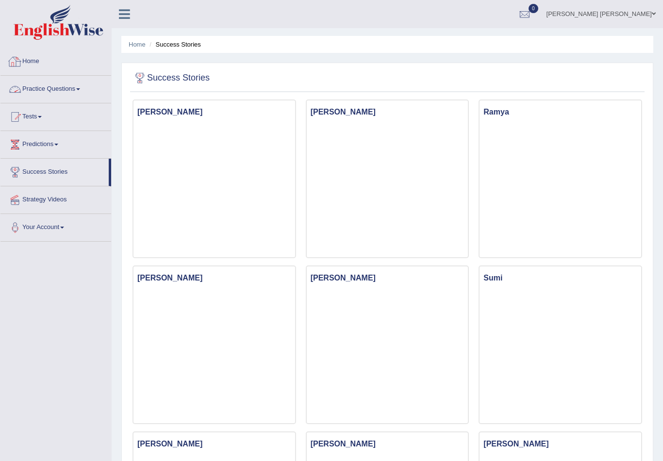
click at [82, 90] on link "Practice Questions" at bounding box center [55, 88] width 111 height 24
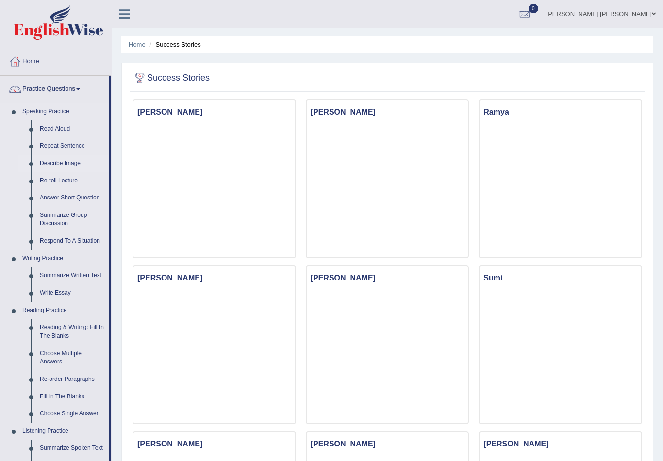
click at [57, 161] on div at bounding box center [331, 230] width 663 height 461
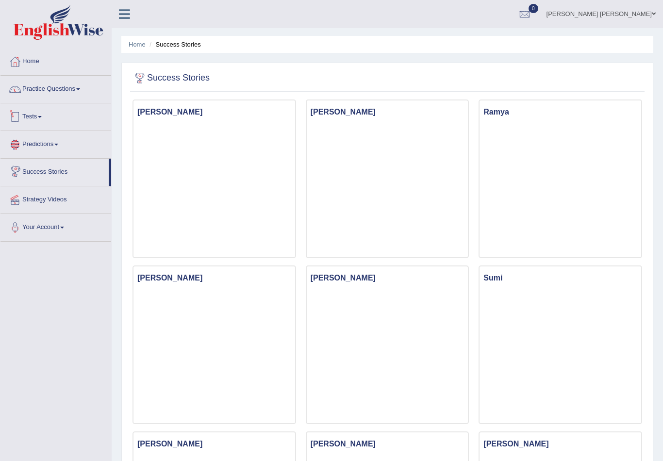
click at [57, 96] on link "Practice Questions" at bounding box center [55, 88] width 111 height 24
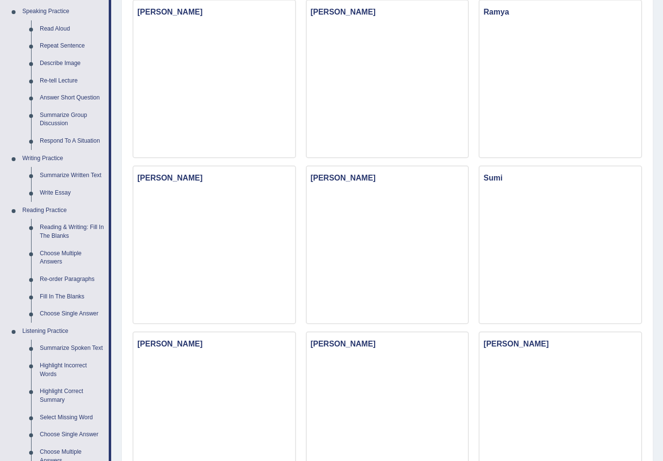
scroll to position [103, 0]
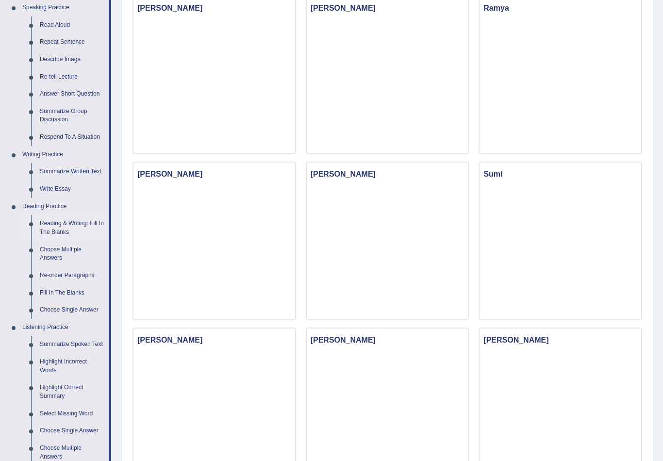
click at [58, 226] on div at bounding box center [331, 230] width 663 height 461
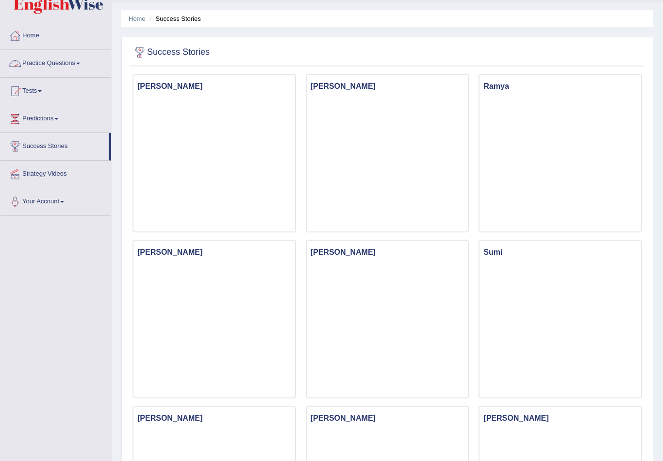
scroll to position [23, 0]
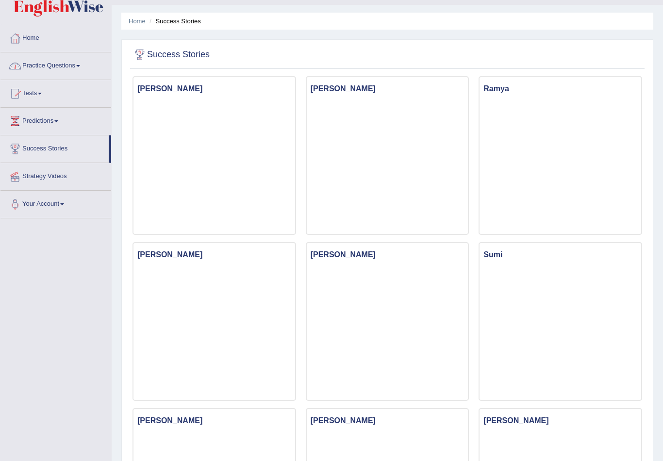
click at [49, 71] on link "Practice Questions" at bounding box center [55, 64] width 111 height 24
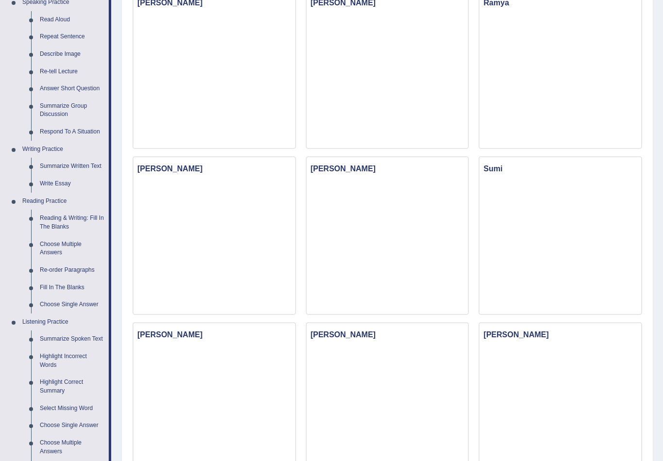
scroll to position [115, 0]
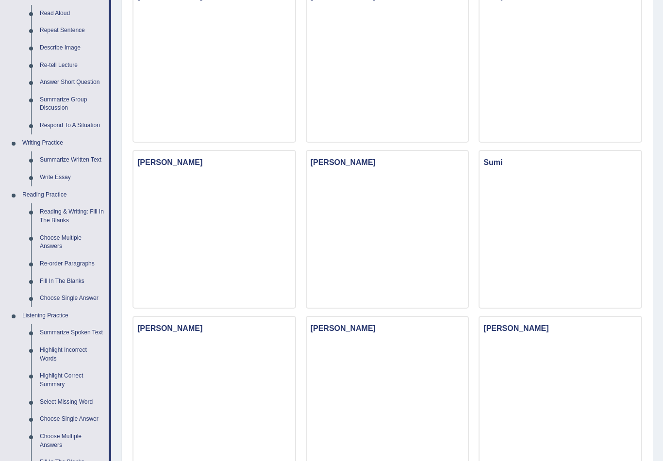
click at [69, 261] on div at bounding box center [331, 230] width 663 height 461
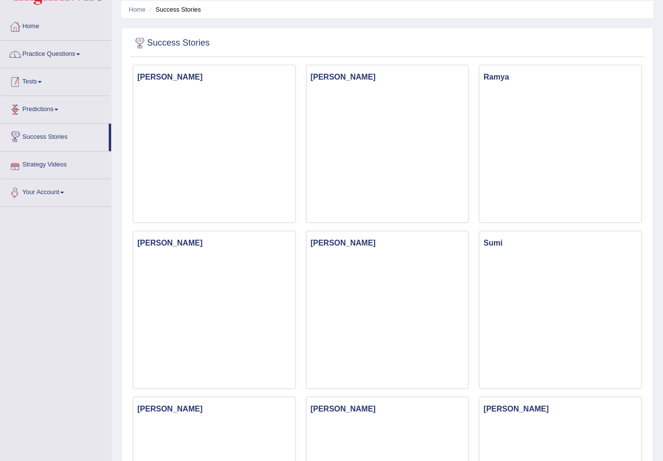
scroll to position [0, 0]
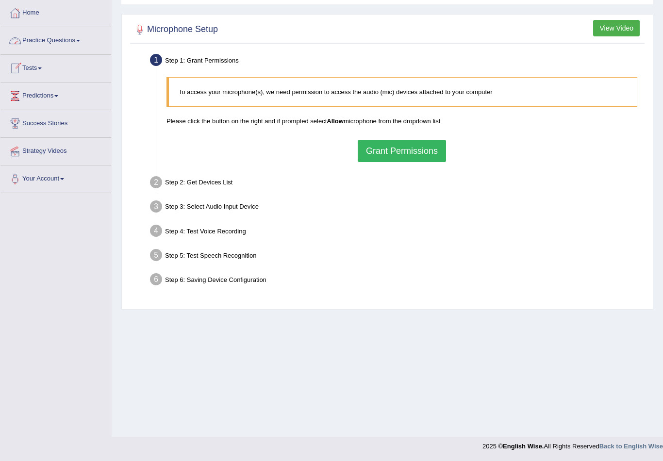
scroll to position [49, 0]
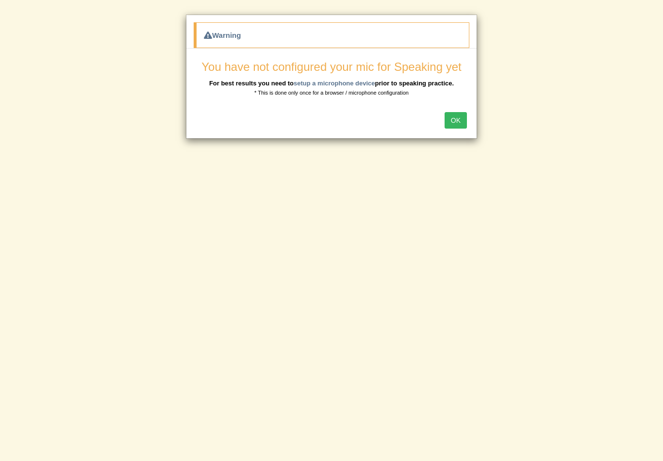
click at [459, 124] on button "OK" at bounding box center [455, 120] width 22 height 16
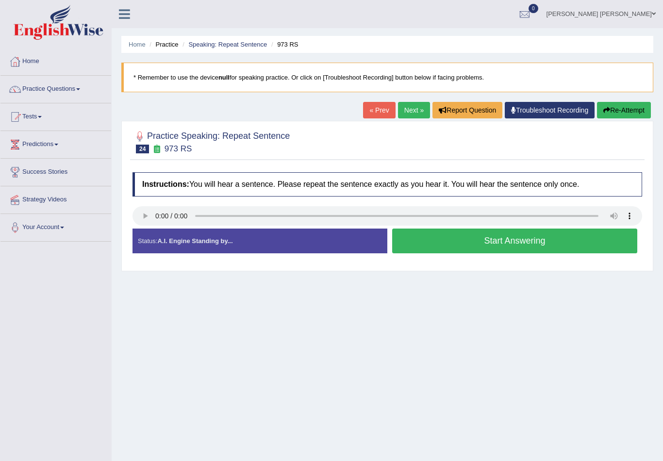
click at [81, 90] on link "Practice Questions" at bounding box center [55, 88] width 111 height 24
click at [81, 90] on div at bounding box center [331, 230] width 663 height 461
click at [158, 218] on audio at bounding box center [386, 215] width 509 height 19
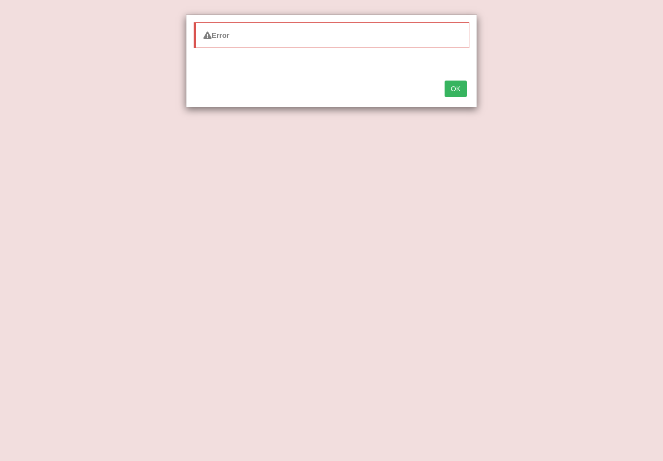
click at [90, 90] on div "Error OK" at bounding box center [331, 230] width 663 height 461
click at [75, 92] on div "Error OK" at bounding box center [331, 230] width 663 height 461
click at [73, 87] on div "Error OK" at bounding box center [331, 230] width 663 height 461
click at [94, 82] on div "Error OK" at bounding box center [331, 230] width 663 height 461
click at [462, 94] on div "Error OK" at bounding box center [331, 230] width 663 height 461
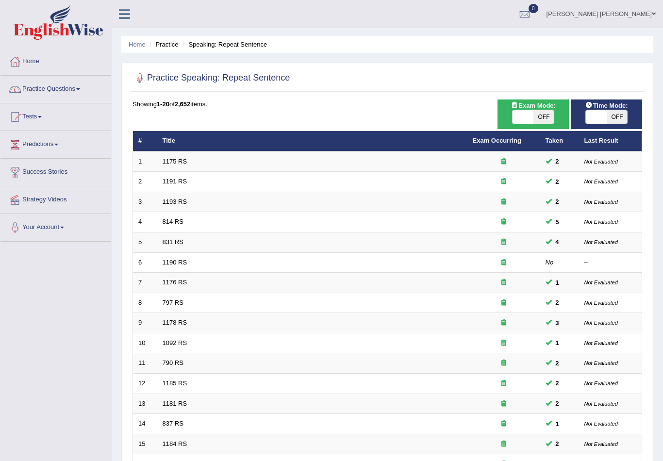
click at [76, 83] on link "Practice Questions" at bounding box center [55, 88] width 111 height 24
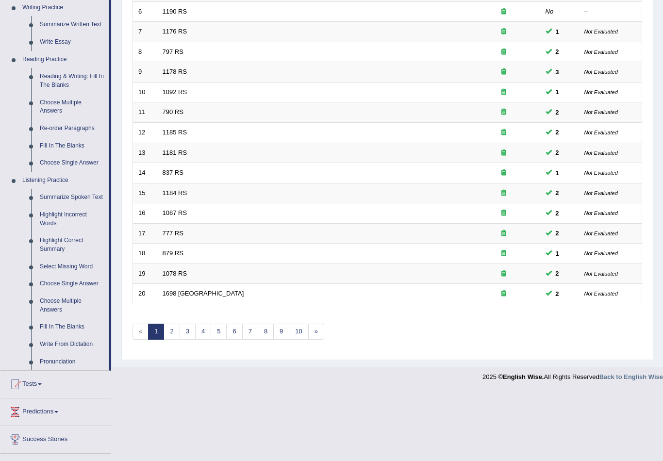
scroll to position [262, 0]
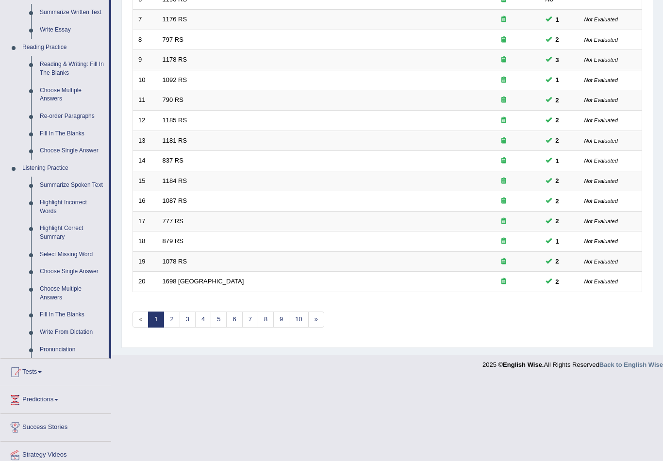
click at [77, 328] on div at bounding box center [331, 230] width 663 height 461
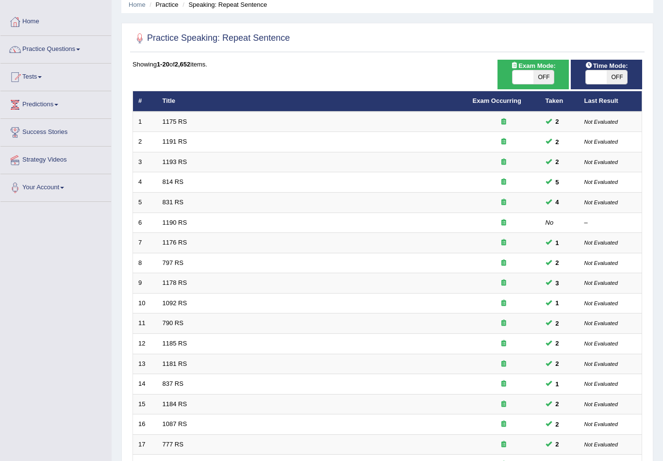
scroll to position [0, 0]
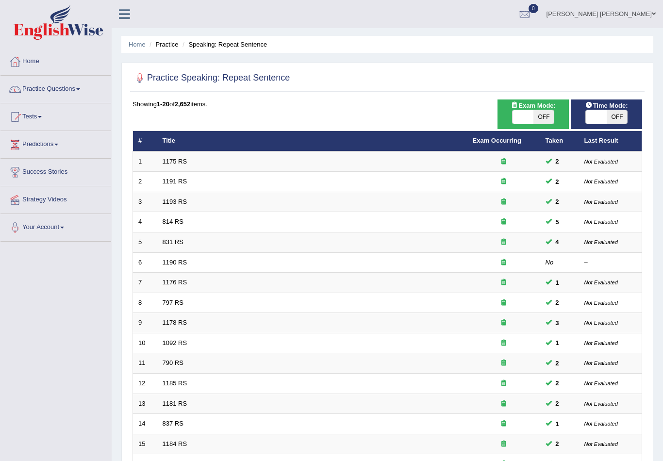
click at [92, 94] on link "Practice Questions" at bounding box center [55, 88] width 111 height 24
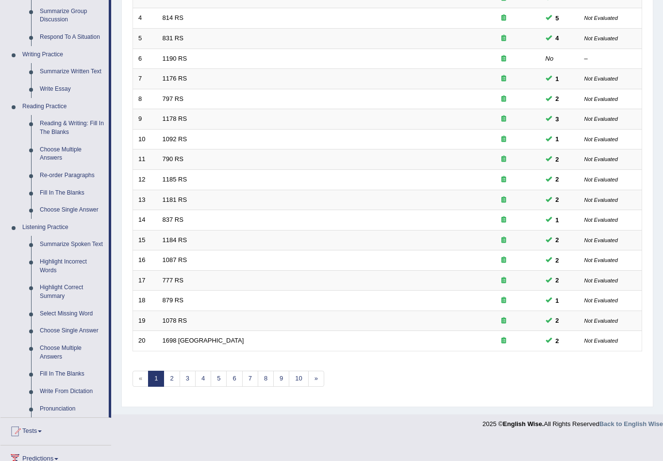
scroll to position [282, 0]
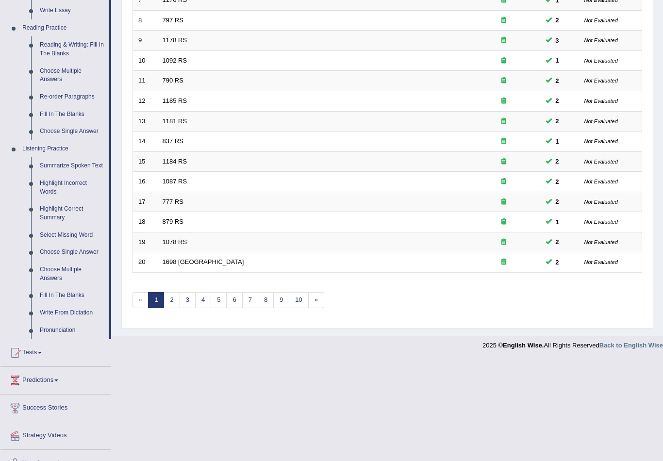
click at [81, 309] on div at bounding box center [331, 230] width 663 height 461
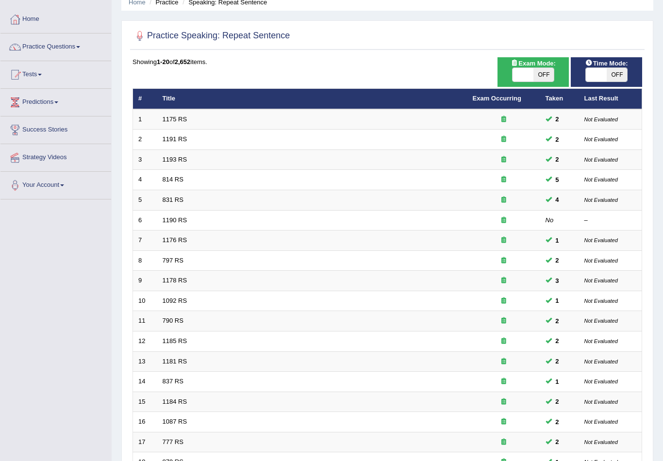
scroll to position [0, 0]
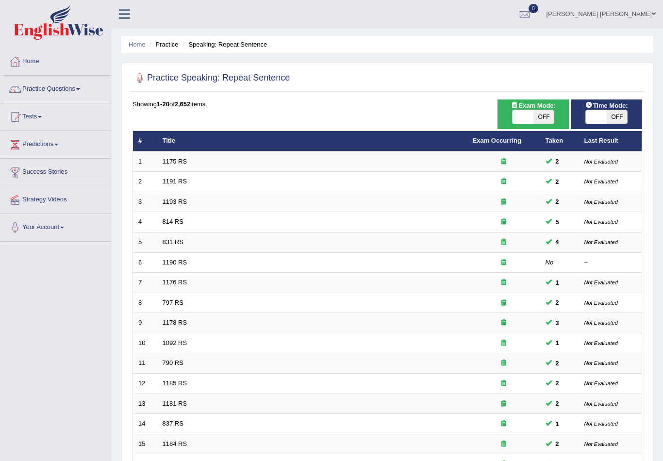
click at [76, 83] on link "Practice Questions" at bounding box center [55, 88] width 111 height 24
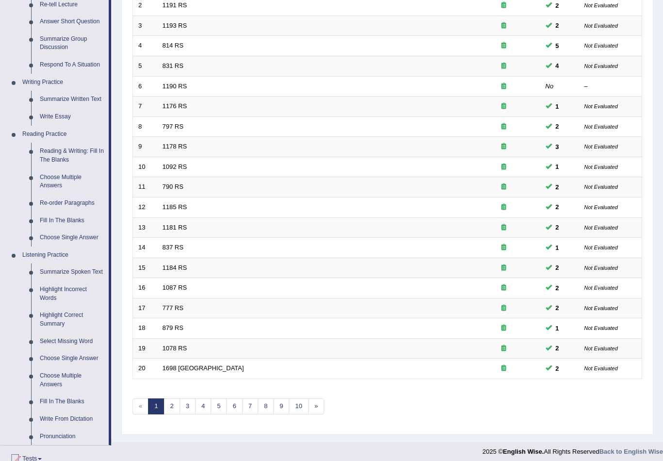
scroll to position [177, 0]
click at [63, 413] on div at bounding box center [331, 230] width 663 height 461
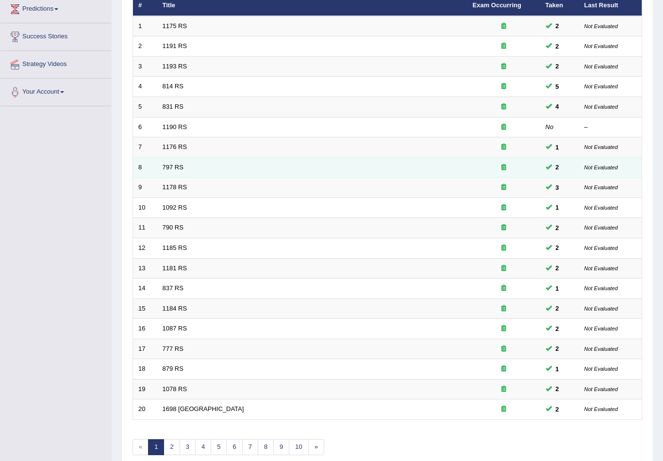
scroll to position [0, 0]
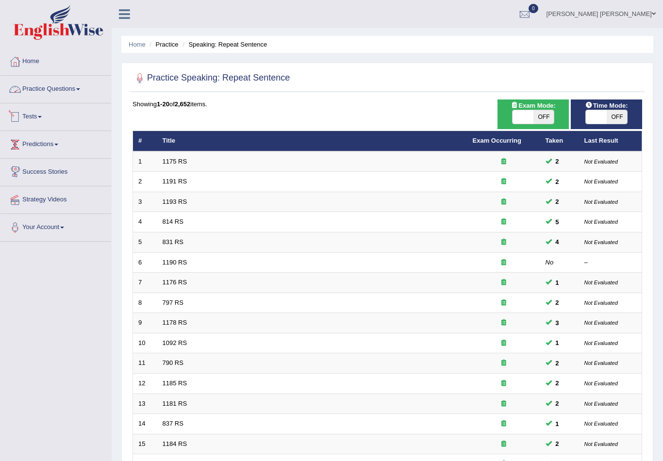
click at [88, 93] on link "Practice Questions" at bounding box center [55, 88] width 111 height 24
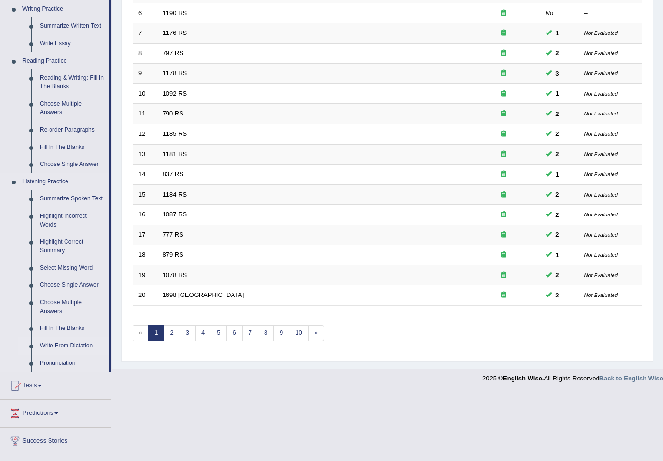
click at [58, 330] on div at bounding box center [331, 230] width 663 height 461
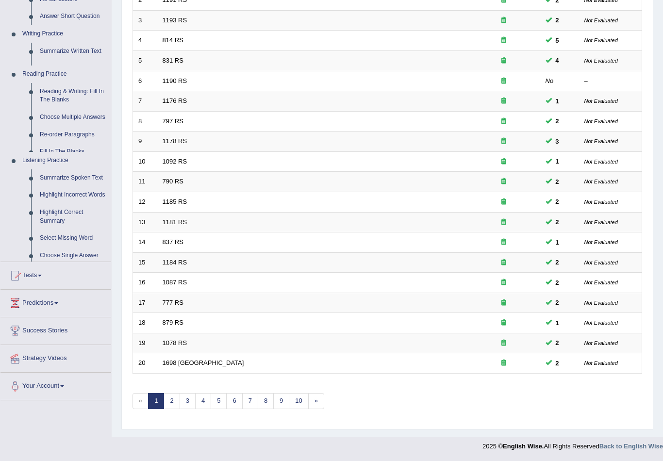
scroll to position [160, 0]
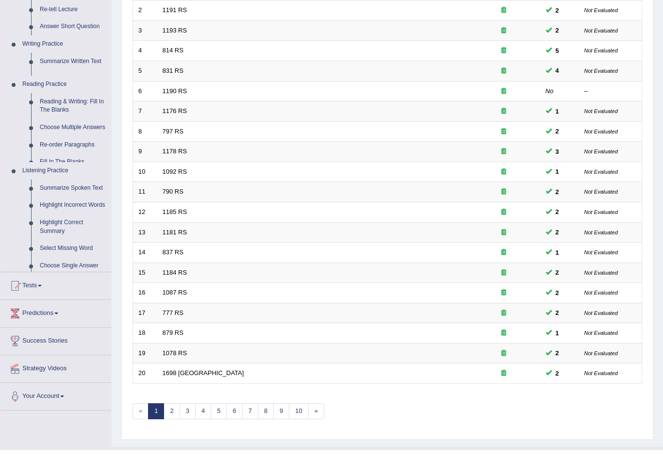
click at [58, 330] on ul "Home Practice Questions Speaking Practice Read Aloud Repeat Sentence Describe I…" at bounding box center [55, 155] width 111 height 534
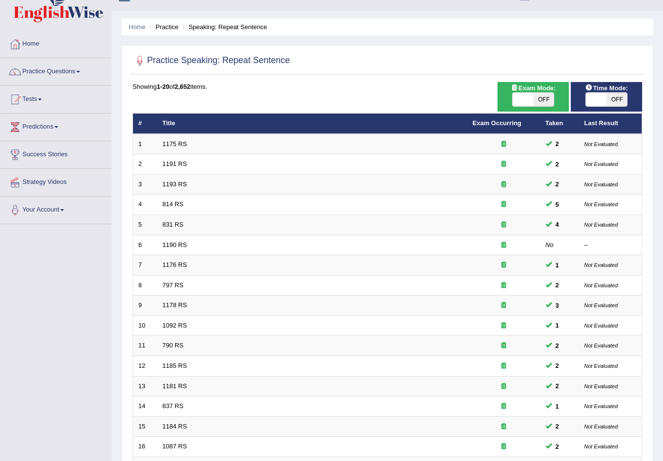
scroll to position [0, 0]
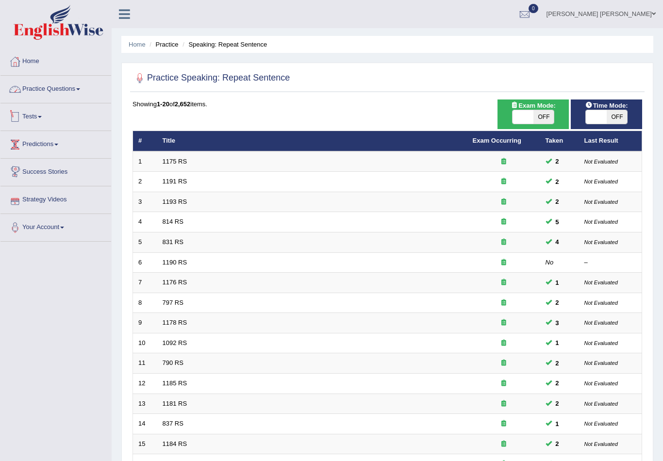
click at [60, 89] on link "Practice Questions" at bounding box center [55, 88] width 111 height 24
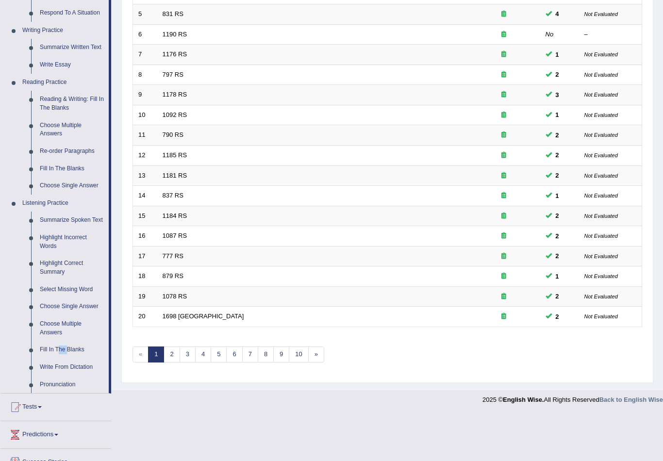
scroll to position [229, 0]
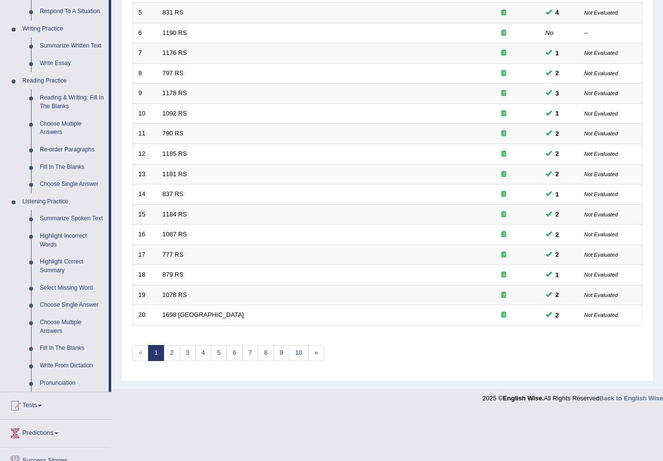
drag, startPoint x: 69, startPoint y: 345, endPoint x: 69, endPoint y: 323, distance: 21.8
click at [69, 345] on div at bounding box center [331, 230] width 663 height 461
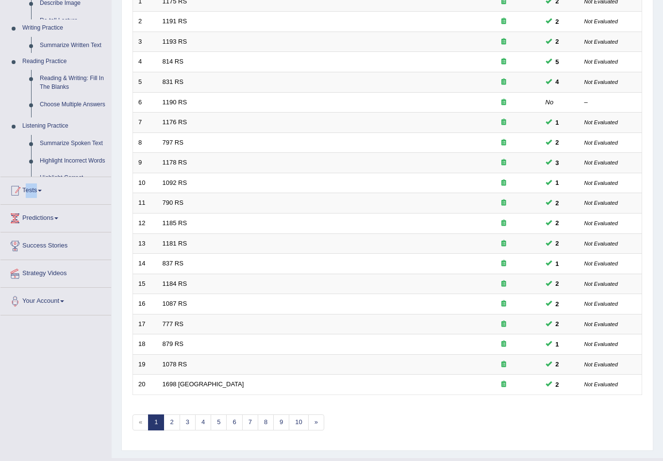
drag, startPoint x: 69, startPoint y: 323, endPoint x: 69, endPoint y: 345, distance: 21.8
click at [69, 345] on div "Toggle navigation Home Practice Questions Speaking Practice Read Aloud Repeat S…" at bounding box center [331, 158] width 663 height 637
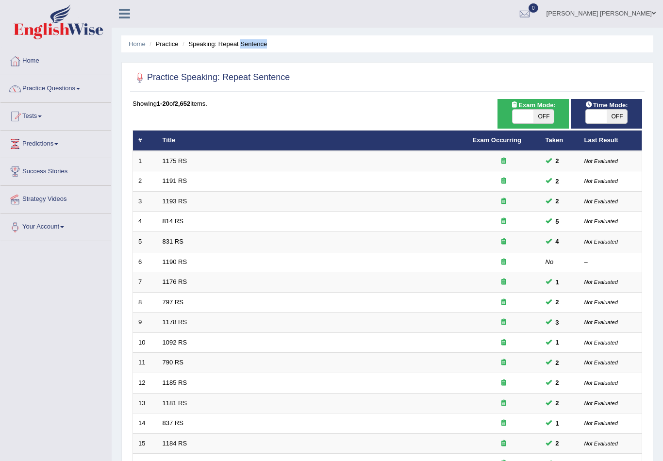
scroll to position [0, 0]
click at [79, 84] on link "Practice Questions" at bounding box center [55, 88] width 111 height 24
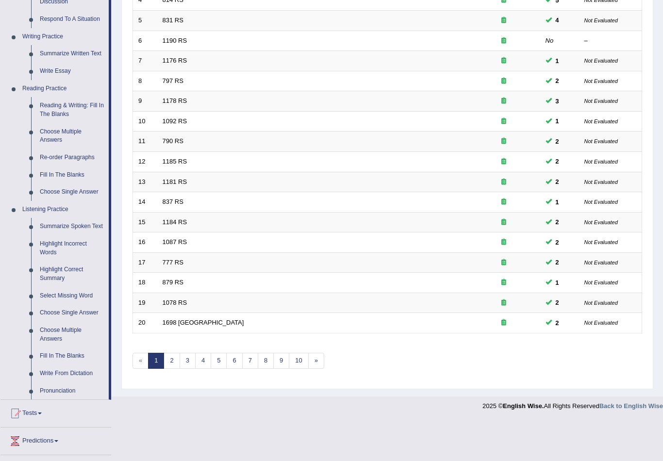
scroll to position [236, 0]
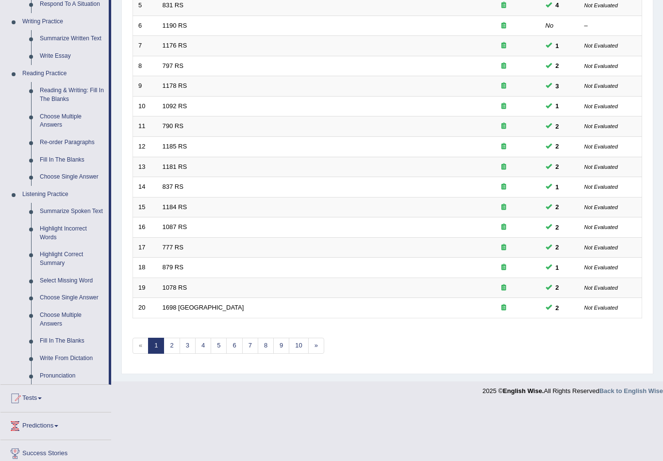
drag, startPoint x: 49, startPoint y: 341, endPoint x: 74, endPoint y: 340, distance: 24.7
click at [74, 340] on div at bounding box center [331, 230] width 663 height 461
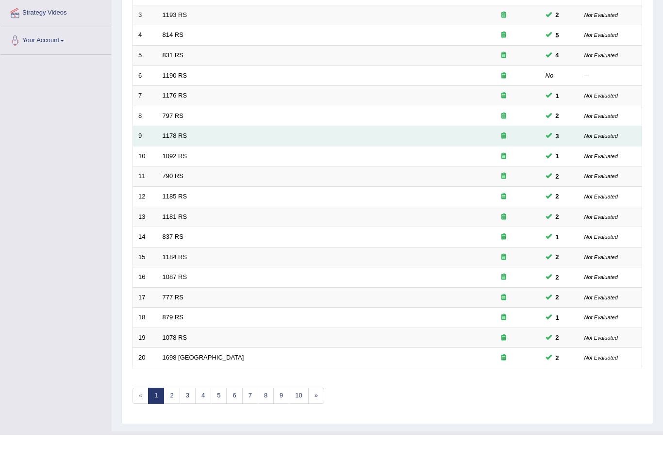
scroll to position [160, 0]
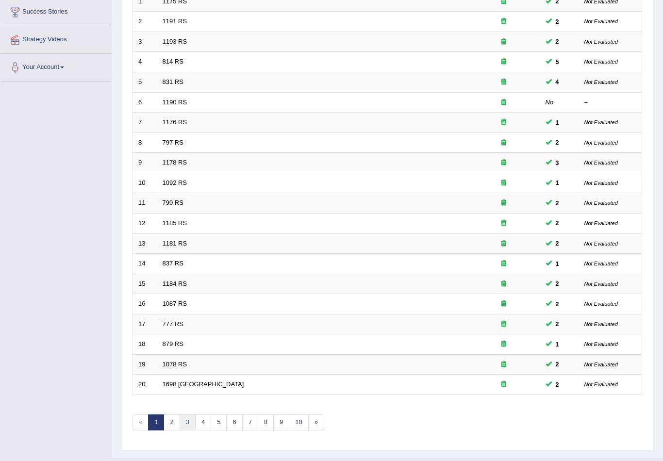
click at [187, 417] on link "3" at bounding box center [187, 422] width 16 height 16
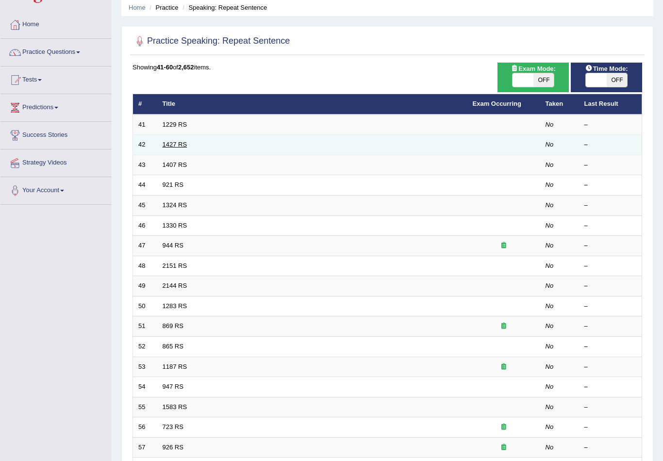
scroll to position [37, 0]
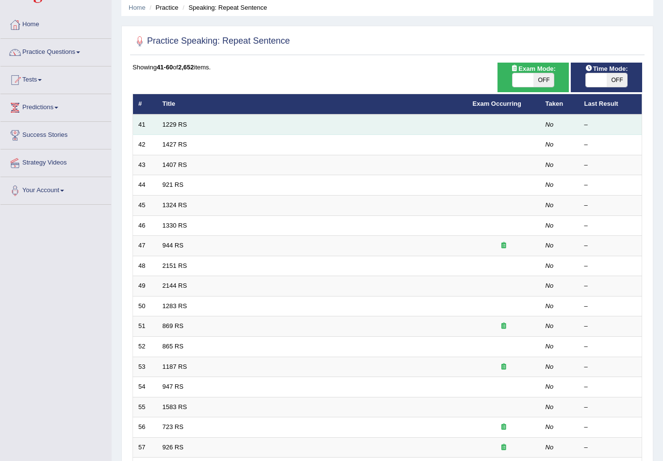
click at [186, 130] on td "1229 RS" at bounding box center [312, 124] width 310 height 20
click at [167, 121] on link "1229 RS" at bounding box center [174, 124] width 25 height 7
drag, startPoint x: 167, startPoint y: 121, endPoint x: 167, endPoint y: 106, distance: 14.6
click at [167, 121] on link "1229 RS" at bounding box center [174, 124] width 25 height 7
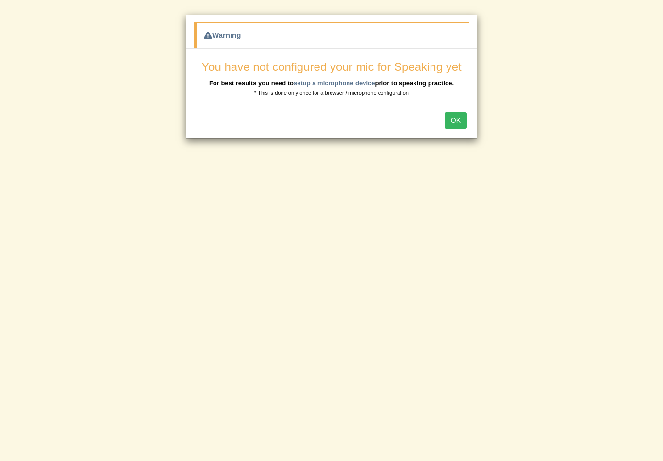
click at [460, 129] on div "OK" at bounding box center [331, 121] width 290 height 34
click at [458, 113] on button "OK" at bounding box center [455, 120] width 22 height 16
click at [468, 114] on div "OK" at bounding box center [331, 121] width 290 height 34
click at [456, 124] on button "OK" at bounding box center [455, 120] width 22 height 16
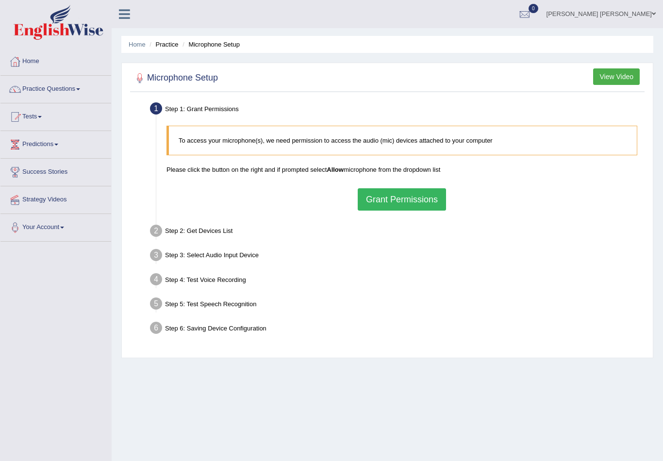
click at [392, 208] on button "Grant Permissions" at bounding box center [401, 199] width 88 height 22
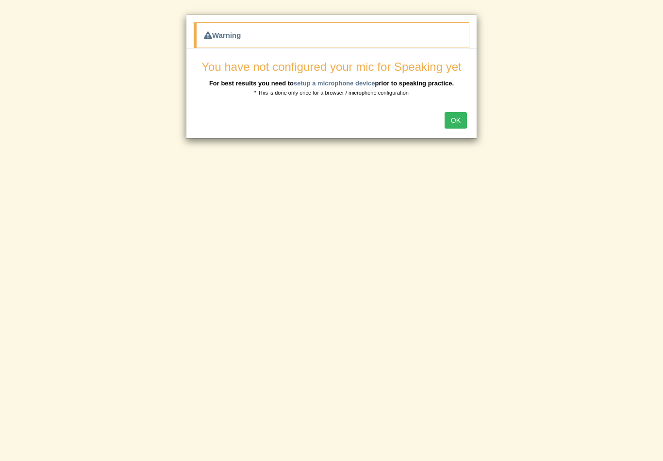
click at [426, 96] on div "You have not configured your mic for Speaking yet For best results you need to …" at bounding box center [332, 79] width 276 height 36
click at [446, 120] on button "OK" at bounding box center [455, 120] width 22 height 16
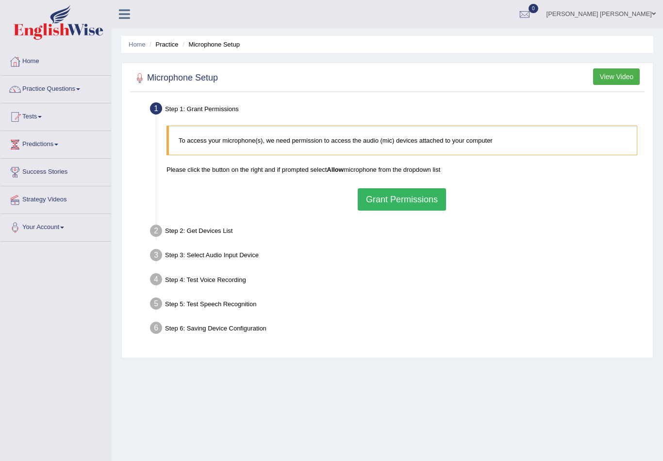
click at [82, 92] on link "Practice Questions" at bounding box center [55, 88] width 111 height 24
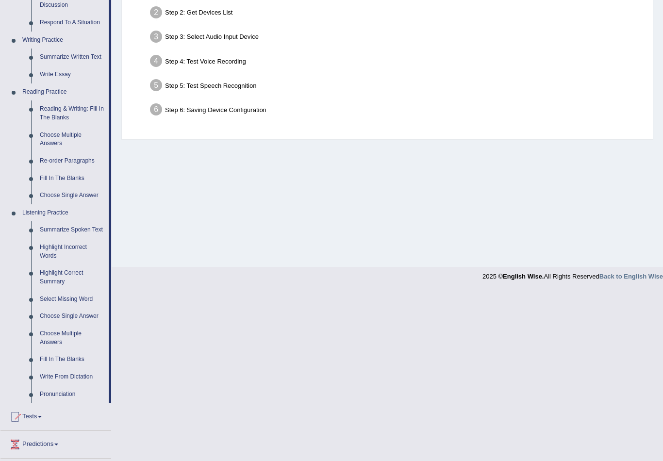
scroll to position [282, 0]
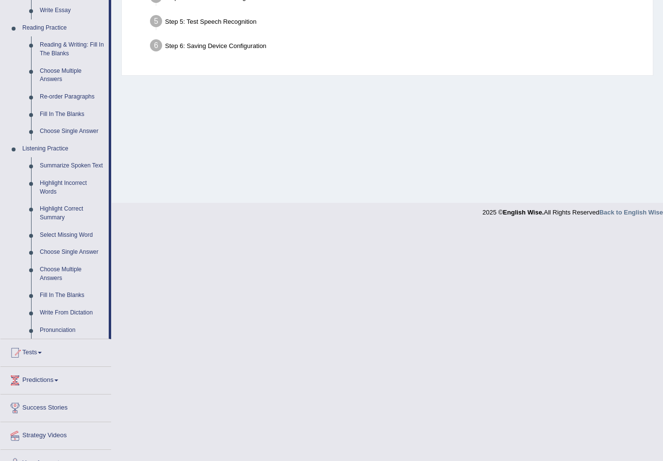
click at [68, 289] on div at bounding box center [331, 230] width 663 height 461
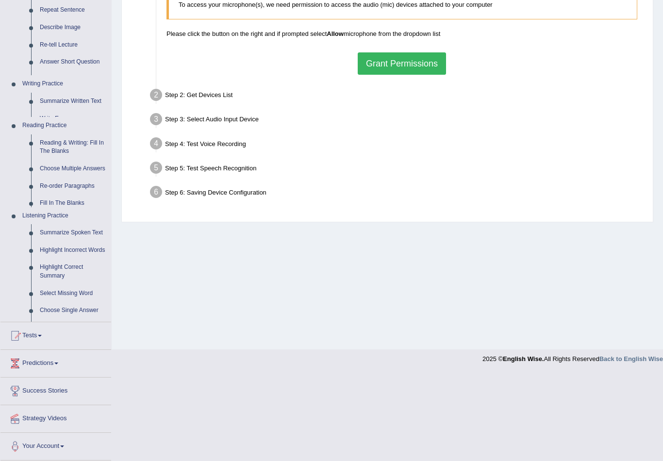
scroll to position [33, 0]
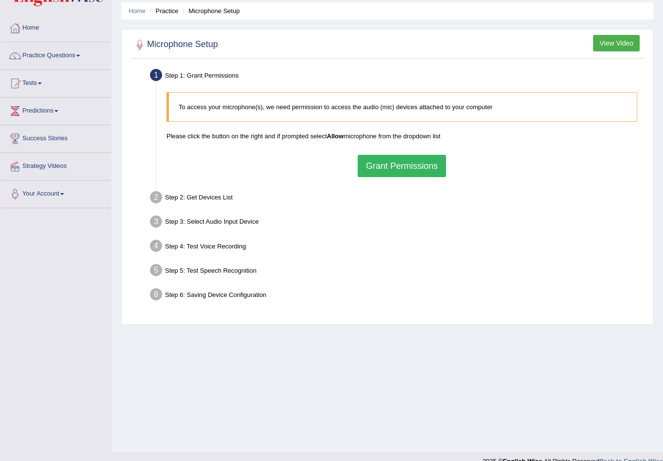
click at [79, 61] on link "Practice Questions" at bounding box center [55, 54] width 111 height 24
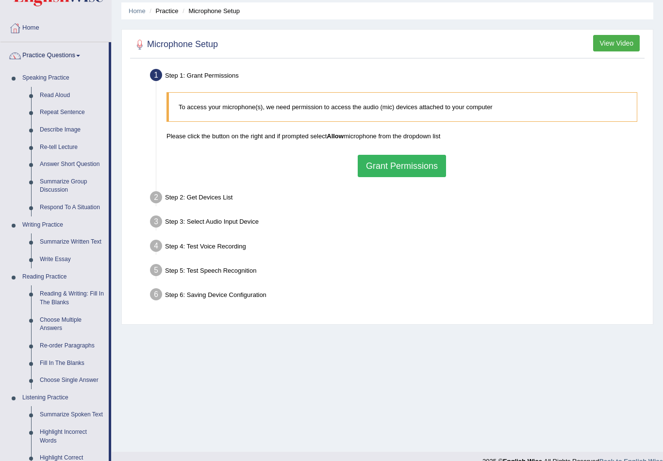
click at [59, 298] on div at bounding box center [331, 230] width 663 height 461
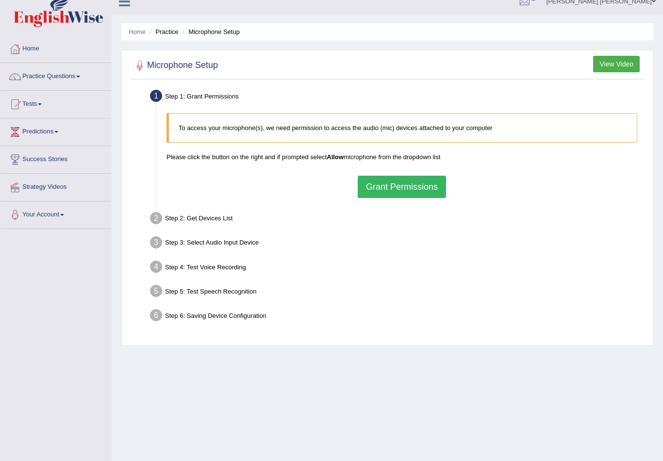
scroll to position [0, 0]
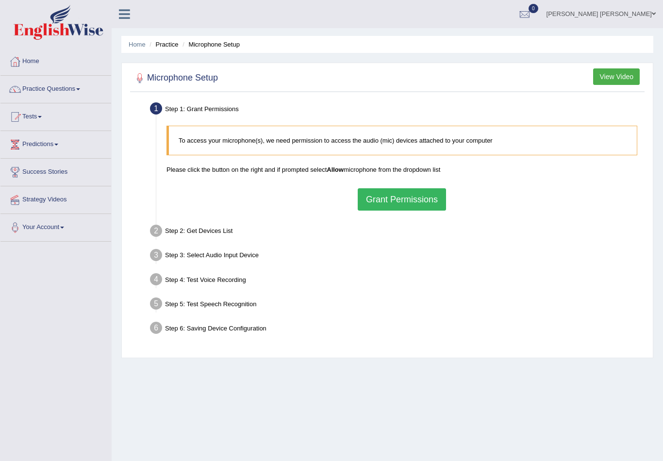
click at [613, 75] on button "View Video" at bounding box center [616, 76] width 47 height 16
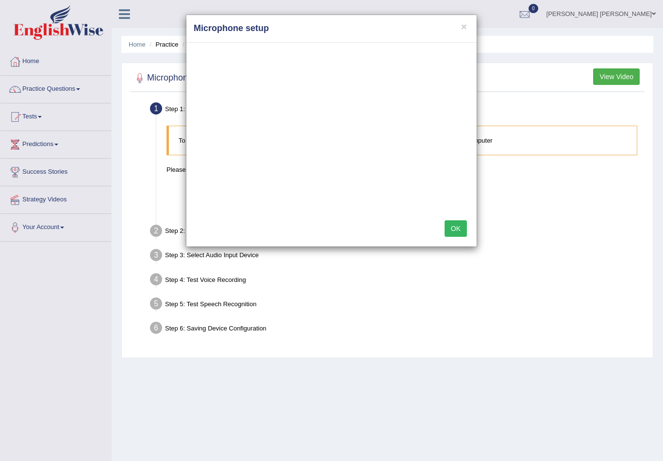
click at [467, 33] on h4 "Microphone setup" at bounding box center [332, 28] width 276 height 13
click at [467, 25] on h4 "Microphone setup" at bounding box center [332, 28] width 276 height 13
click at [449, 229] on button "OK" at bounding box center [455, 228] width 22 height 16
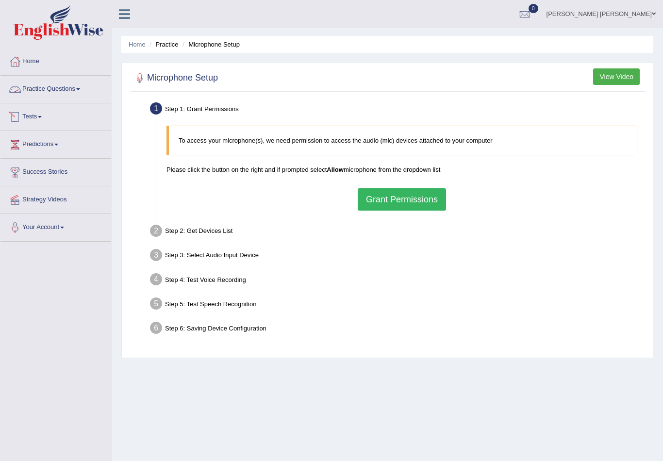
click at [40, 85] on link "Practice Questions" at bounding box center [55, 88] width 111 height 24
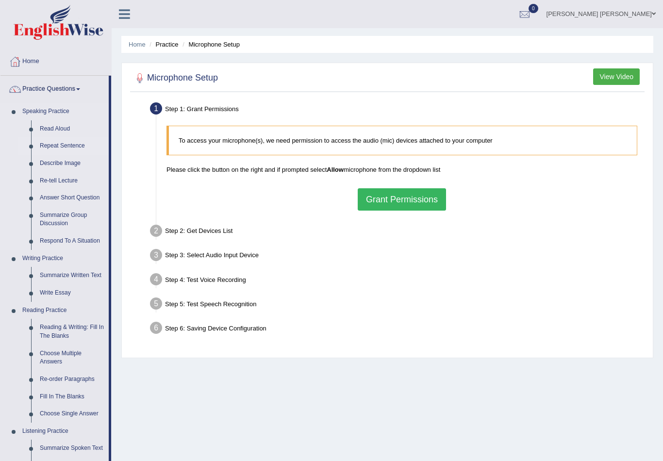
click at [56, 148] on div at bounding box center [331, 230] width 663 height 461
click at [56, 148] on link "Repeat Sentence" at bounding box center [71, 145] width 73 height 17
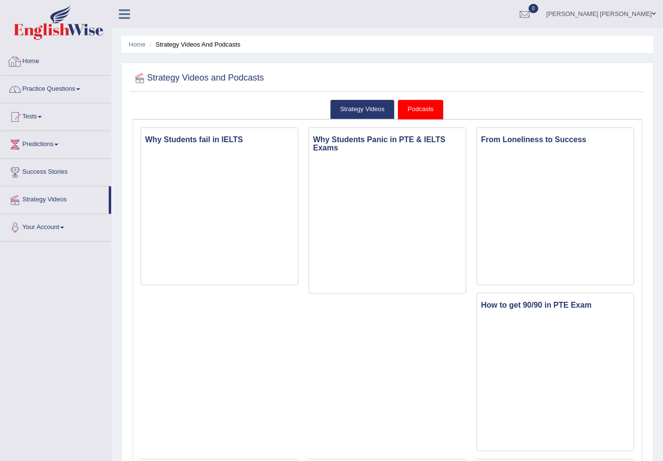
click at [62, 94] on link "Practice Questions" at bounding box center [55, 88] width 111 height 24
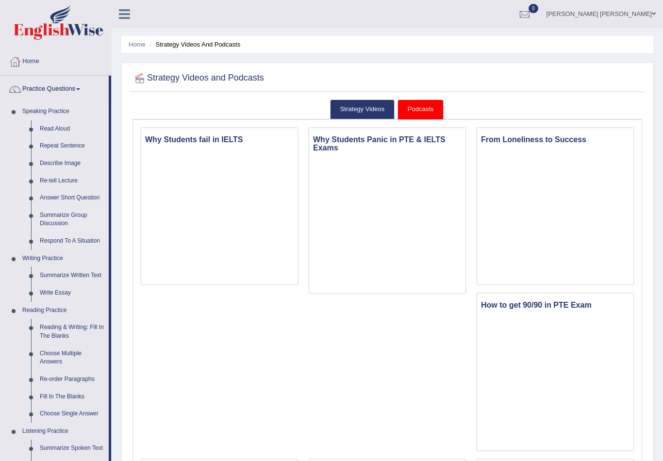
click at [57, 218] on div at bounding box center [331, 230] width 663 height 461
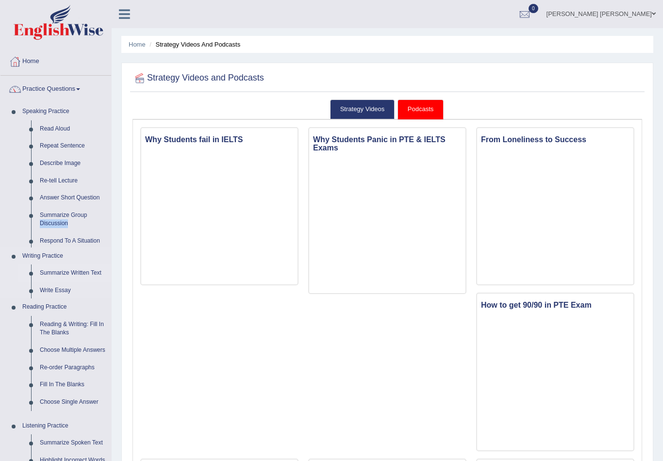
click at [57, 218] on ul "Speaking Practice Read Aloud Repeat Sentence Describe Image Re-tell Lecture Ans…" at bounding box center [55, 356] width 111 height 507
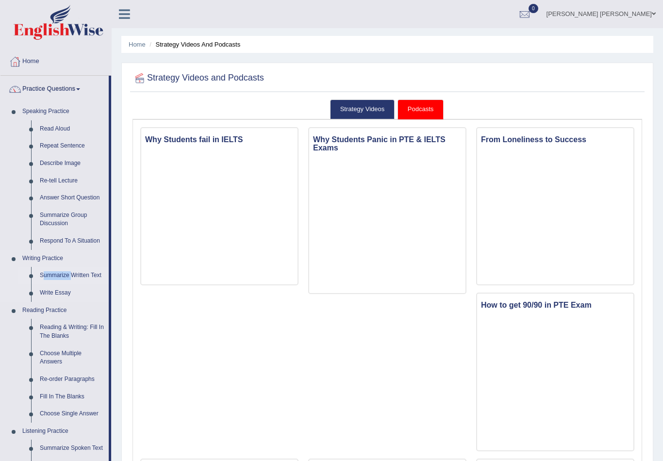
click at [72, 217] on link "Summarize Group Discussion" at bounding box center [71, 220] width 73 height 26
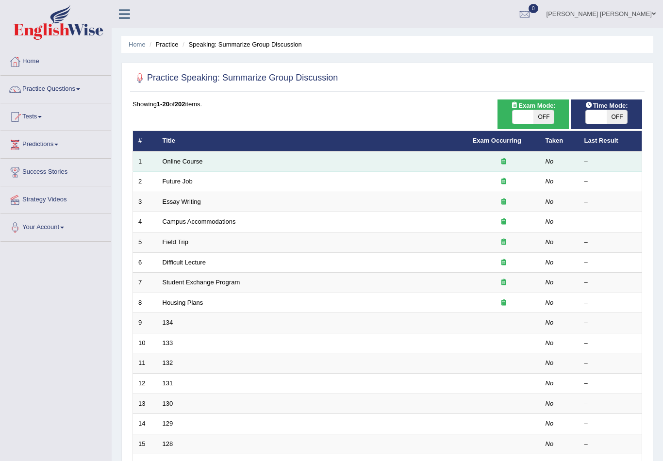
click at [172, 167] on td "Online Course" at bounding box center [312, 161] width 310 height 20
click at [183, 163] on link "Online Course" at bounding box center [182, 161] width 40 height 7
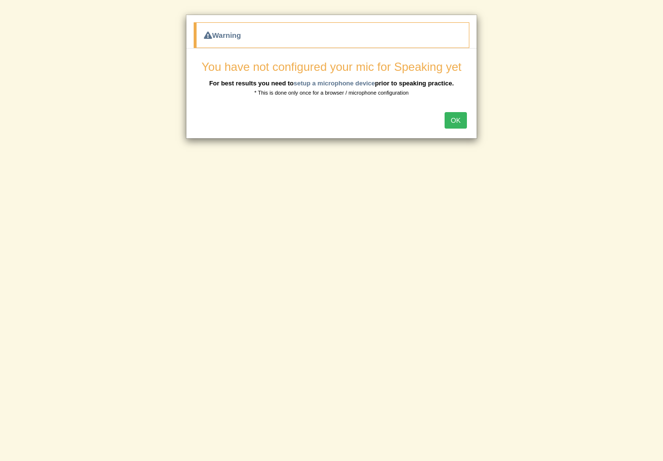
click at [457, 119] on button "OK" at bounding box center [455, 120] width 22 height 16
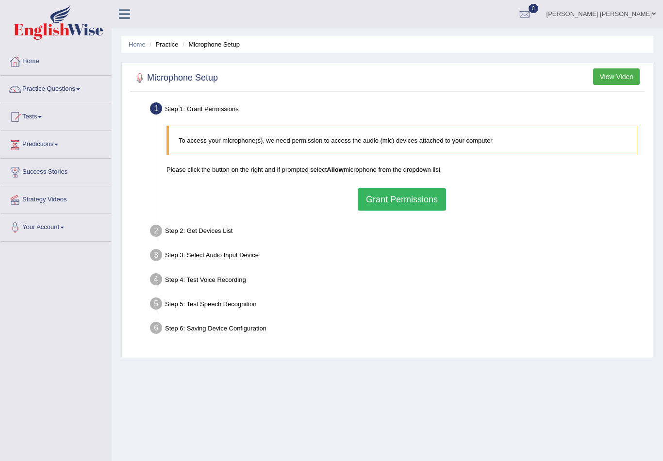
click at [410, 211] on div "To access your microphone(s), we need permission to access the audio (mic) devi…" at bounding box center [402, 168] width 480 height 95
click at [408, 205] on button "Grant Permissions" at bounding box center [401, 199] width 88 height 22
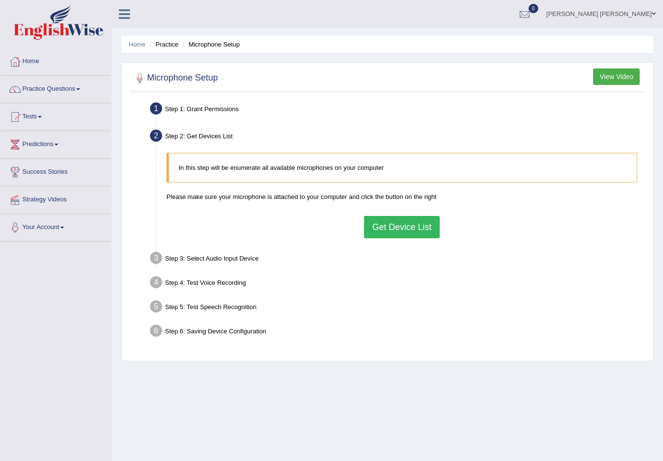
click at [397, 234] on button "Get Device List" at bounding box center [402, 227] width 76 height 22
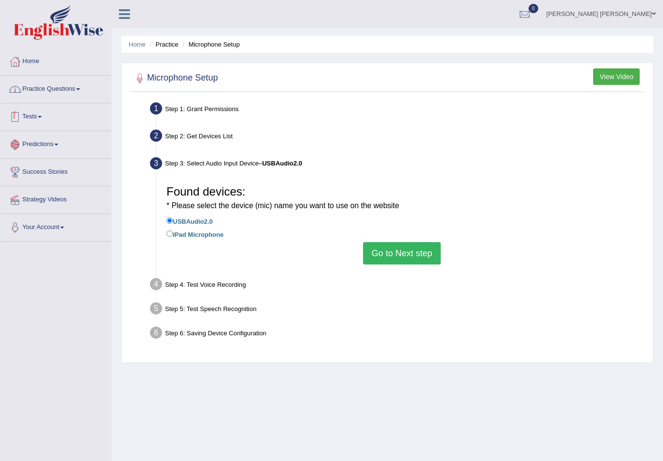
click at [76, 88] on link "Practice Questions" at bounding box center [55, 88] width 111 height 24
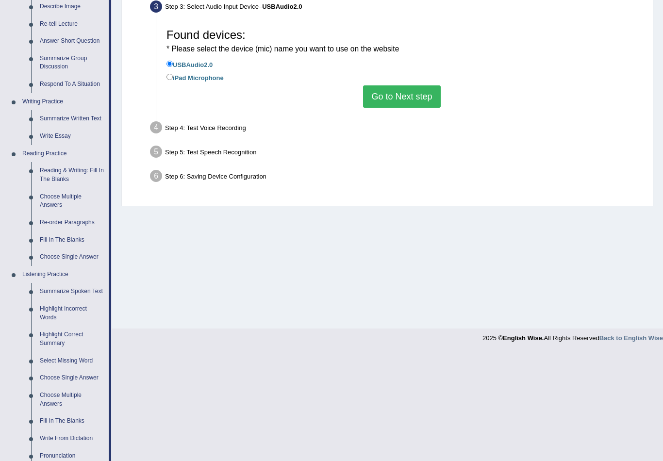
scroll to position [157, 0]
click at [63, 253] on div at bounding box center [331, 230] width 663 height 461
click at [63, 265] on link "Listening Practice" at bounding box center [63, 273] width 91 height 17
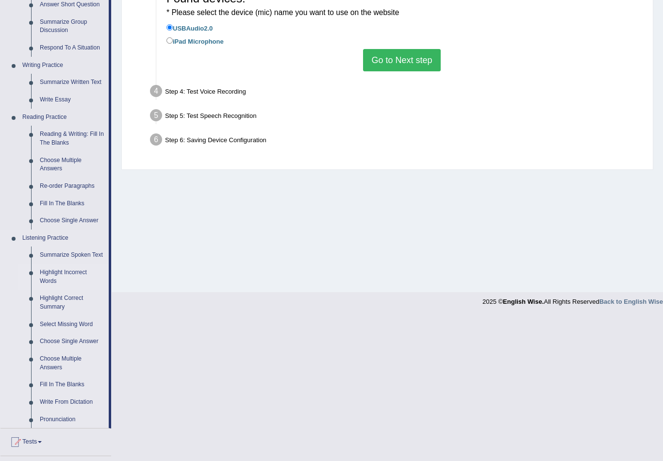
scroll to position [198, 0]
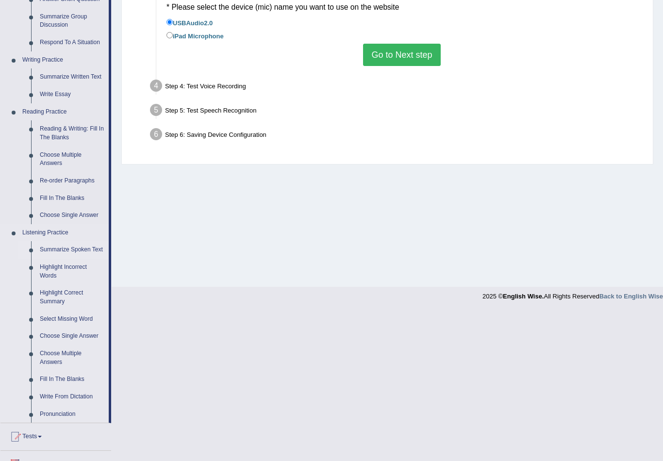
click at [57, 250] on link "Summarize Spoken Text" at bounding box center [71, 250] width 73 height 17
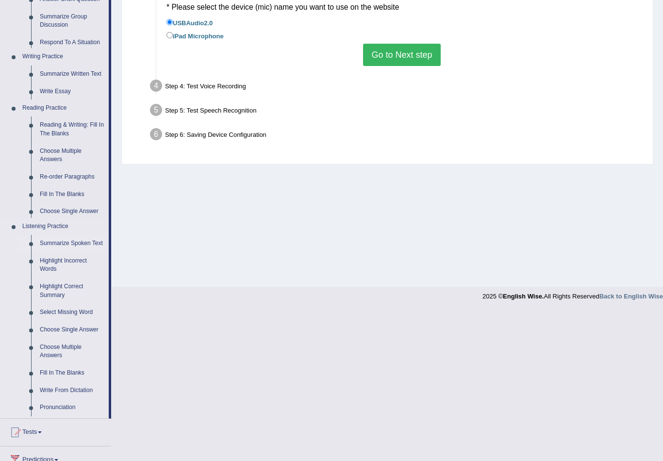
click at [57, 237] on link "Summarize Spoken Text" at bounding box center [71, 243] width 73 height 17
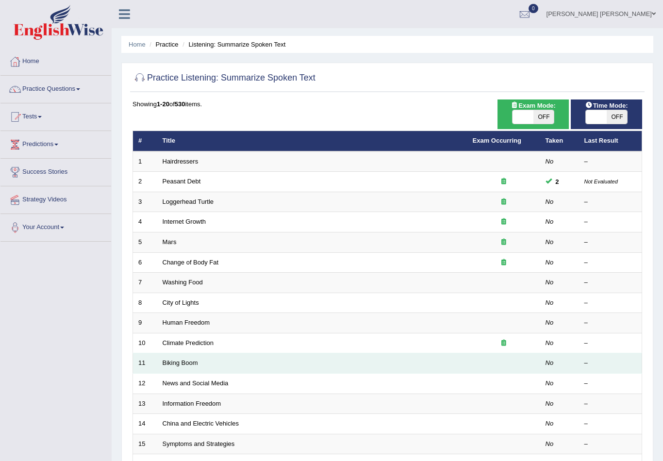
click at [192, 364] on td "Biking Boom" at bounding box center [312, 363] width 310 height 20
click at [193, 364] on td "Biking Boom" at bounding box center [312, 363] width 310 height 20
click at [212, 364] on td "Biking Boom" at bounding box center [312, 363] width 310 height 20
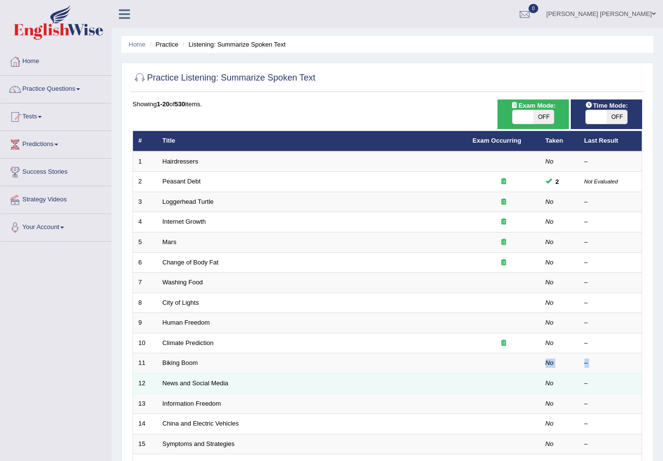
drag, startPoint x: 186, startPoint y: 364, endPoint x: 155, endPoint y: 372, distance: 31.5
click at [155, 372] on tbody "1 Hairdressers No – 2 Peasant Debt 2 Not Evaluated 3 Loggerhead Turtle No – 4 I…" at bounding box center [387, 353] width 509 height 404
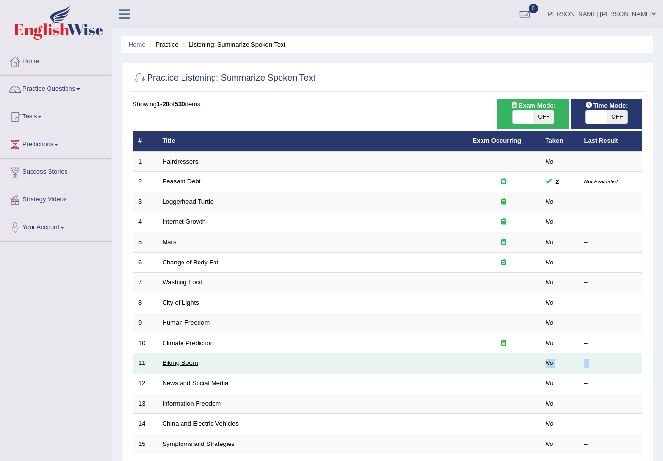
click at [173, 363] on link "Biking Boom" at bounding box center [179, 362] width 35 height 7
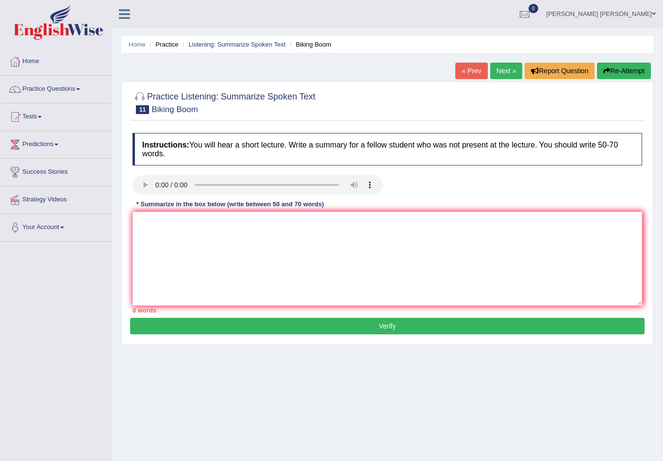
click at [158, 187] on audio at bounding box center [257, 184] width 250 height 19
click at [158, 187] on html "Toggle navigation Home Practice Questions Speaking Practice Read Aloud Repeat S…" at bounding box center [331, 230] width 663 height 461
click at [159, 187] on audio at bounding box center [257, 184] width 250 height 19
click at [155, 187] on audio at bounding box center [257, 184] width 250 height 19
click at [161, 189] on audio at bounding box center [257, 184] width 250 height 19
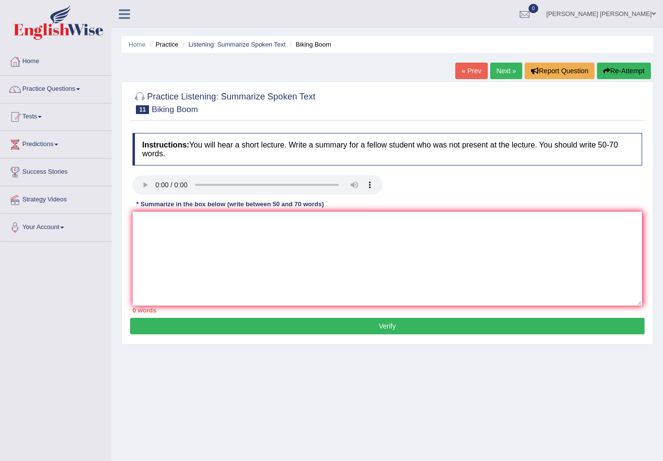
click at [161, 189] on audio at bounding box center [257, 184] width 250 height 19
click at [185, 258] on textarea at bounding box center [386, 258] width 509 height 94
click at [161, 185] on audio at bounding box center [257, 184] width 250 height 19
click at [166, 235] on textarea at bounding box center [386, 258] width 509 height 94
type textarea "b"
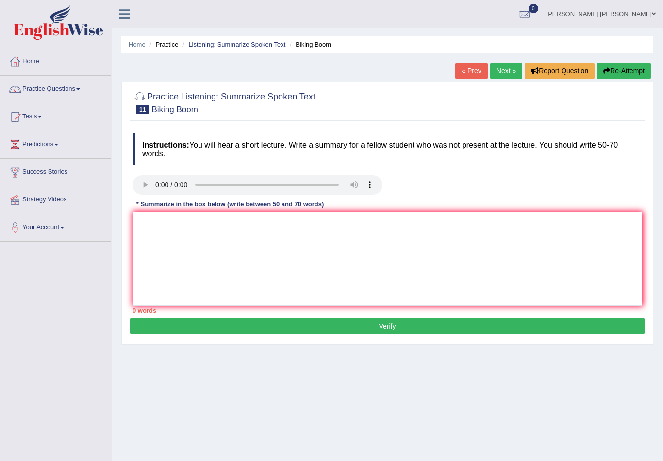
click at [156, 190] on audio at bounding box center [257, 184] width 250 height 19
click at [157, 234] on textarea at bounding box center [386, 258] width 509 height 94
type textarea "Bycycle"
click at [201, 188] on audio at bounding box center [257, 184] width 250 height 19
drag, startPoint x: 243, startPoint y: 186, endPoint x: 193, endPoint y: 185, distance: 50.0
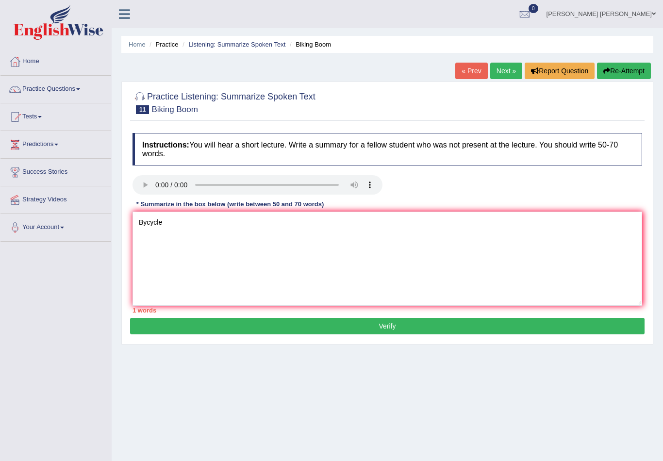
click at [193, 185] on audio at bounding box center [257, 184] width 250 height 19
click at [169, 231] on textarea "Bycycle" at bounding box center [386, 258] width 509 height 94
click at [203, 185] on audio at bounding box center [257, 184] width 250 height 19
drag, startPoint x: 246, startPoint y: 184, endPoint x: 217, endPoint y: 183, distance: 29.6
click at [217, 183] on audio at bounding box center [257, 184] width 250 height 19
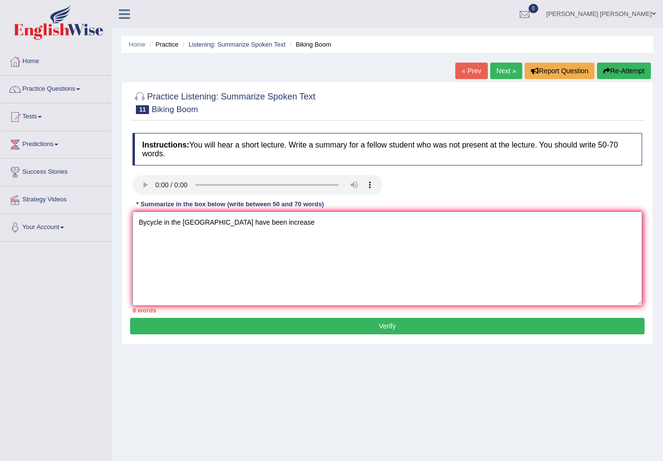
click at [286, 225] on textarea "Bycycle in the united state have been increase" at bounding box center [386, 258] width 509 height 94
click at [207, 186] on audio at bounding box center [257, 184] width 250 height 19
drag, startPoint x: 295, startPoint y: 185, endPoint x: 263, endPoint y: 189, distance: 31.8
click at [263, 189] on audio at bounding box center [257, 184] width 250 height 19
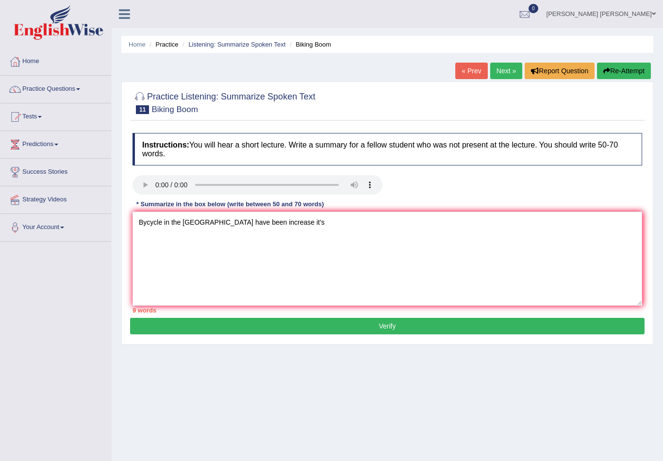
drag, startPoint x: 265, startPoint y: 185, endPoint x: 240, endPoint y: 188, distance: 24.9
click at [240, 188] on audio at bounding box center [257, 184] width 250 height 19
drag, startPoint x: 240, startPoint y: 188, endPoint x: 210, endPoint y: 187, distance: 29.6
click at [210, 187] on audio at bounding box center [257, 184] width 250 height 19
click at [207, 186] on audio at bounding box center [257, 184] width 250 height 19
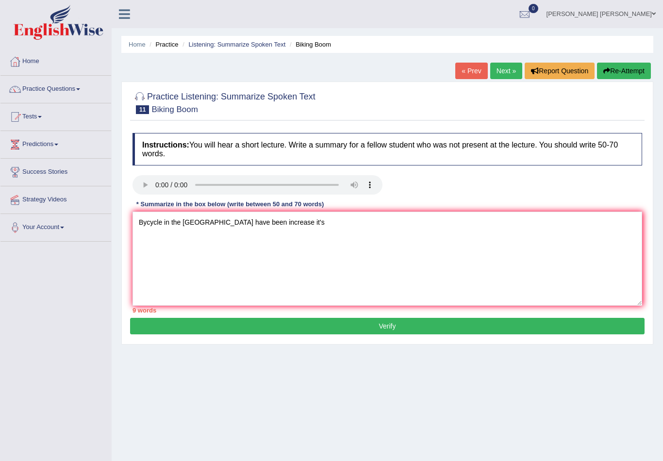
drag, startPoint x: 228, startPoint y: 185, endPoint x: 202, endPoint y: 188, distance: 26.3
click at [202, 188] on audio at bounding box center [257, 184] width 250 height 19
click at [302, 213] on textarea "Bycycle in the united state have been increase it's" at bounding box center [386, 258] width 509 height 94
click at [293, 227] on textarea "Bycycle in the united state have been increase it's" at bounding box center [386, 258] width 509 height 94
click at [0, 0] on html "Toggle navigation Home Practice Questions Speaking Practice Read Aloud Repeat S…" at bounding box center [331, 230] width 663 height 461
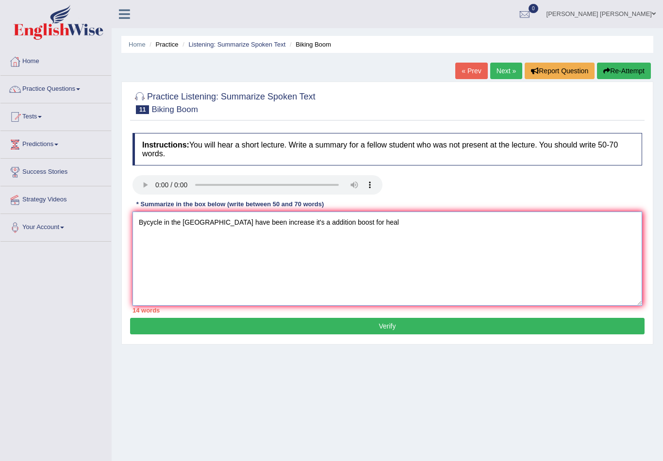
click at [311, 232] on textarea "Bycycle in the united state have been increase it's a addition boost for heal" at bounding box center [386, 258] width 509 height 94
click at [0, 0] on html "Toggle navigation Home Practice Questions Speaking Practice Read Aloud Repeat S…" at bounding box center [331, 230] width 663 height 461
click at [311, 232] on textarea "Bycycle in the united state have been increase it's a addition boost for Heal" at bounding box center [386, 258] width 509 height 94
click at [213, 187] on audio at bounding box center [257, 184] width 250 height 19
click at [211, 182] on audio at bounding box center [257, 184] width 250 height 19
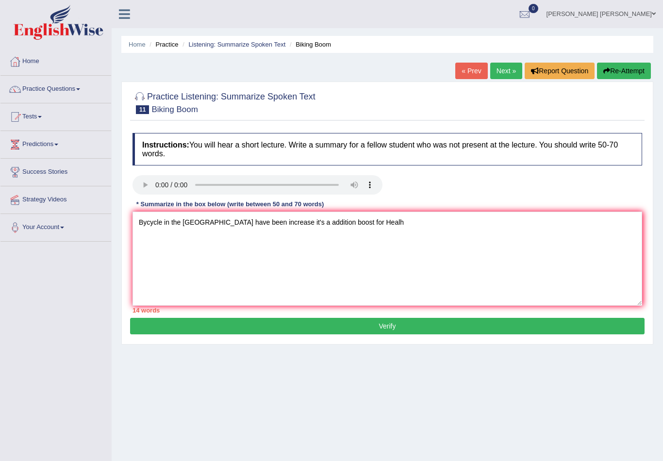
drag, startPoint x: 323, startPoint y: 186, endPoint x: 275, endPoint y: 192, distance: 48.4
click at [276, 192] on audio at bounding box center [257, 184] width 250 height 19
drag, startPoint x: 276, startPoint y: 190, endPoint x: 240, endPoint y: 187, distance: 36.5
click at [240, 187] on audio at bounding box center [257, 184] width 250 height 19
click at [236, 183] on audio at bounding box center [257, 184] width 250 height 19
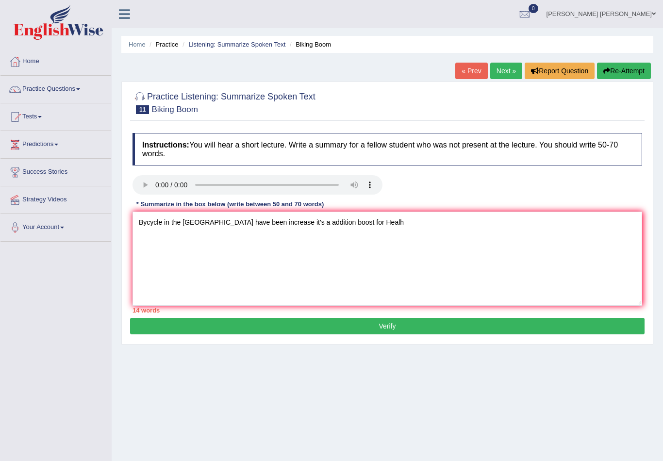
drag, startPoint x: 240, startPoint y: 188, endPoint x: 213, endPoint y: 192, distance: 26.5
click at [213, 192] on audio at bounding box center [257, 184] width 250 height 19
click at [393, 227] on textarea "Bycycle in the united state have been increase it's a addition boost for Healh" at bounding box center [386, 258] width 509 height 94
click at [380, 225] on textarea "Bycycle in the united state have been increase it's a addition boost for Healh" at bounding box center [386, 258] width 509 height 94
click at [387, 235] on textarea "Bycycle in the united state have been increase it's a addition boost for Healh" at bounding box center [386, 258] width 509 height 94
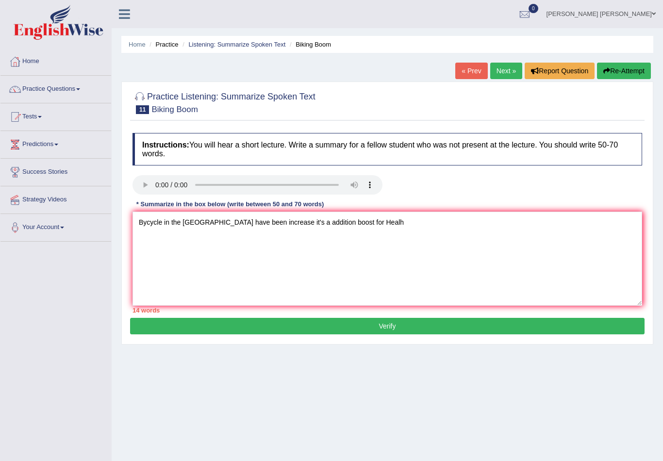
click at [160, 186] on audio at bounding box center [257, 184] width 250 height 19
click at [374, 217] on textarea "Bycycle in the united state have been increase it's a addition boost for Healh" at bounding box center [386, 258] width 509 height 94
click at [522, 224] on textarea "Bycycle in the united state have been increase it's a addition boost for Health…" at bounding box center [386, 258] width 509 height 94
click at [158, 185] on audio at bounding box center [257, 184] width 250 height 19
click at [528, 227] on textarea "Bycycle in the united state have been increase it's a addition boost for Health…" at bounding box center [386, 258] width 509 height 94
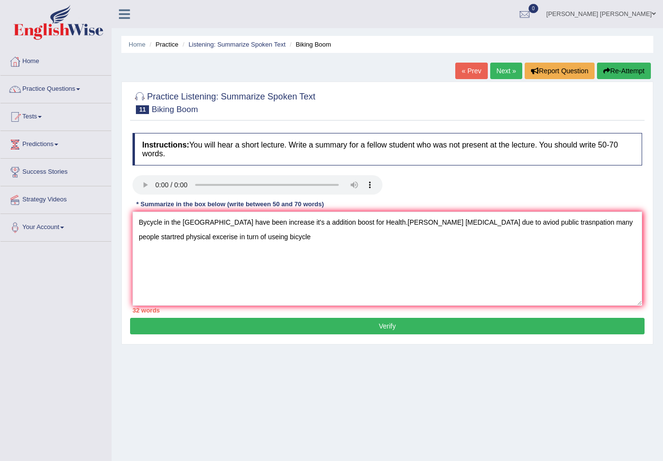
click at [157, 183] on audio at bounding box center [257, 184] width 250 height 19
drag, startPoint x: 241, startPoint y: 240, endPoint x: 241, endPoint y: 233, distance: 6.8
click at [241, 240] on textarea "Bycycle in the united state have been increase it's a addition boost for Health…" at bounding box center [386, 258] width 509 height 94
click at [238, 237] on textarea "Bycycle in the united state have been increase it's a addition boost for Health…" at bounding box center [386, 258] width 509 height 94
click at [618, 221] on textarea "Bycycle in the united state have been increase it's a addition boost for Health…" at bounding box center [386, 258] width 509 height 94
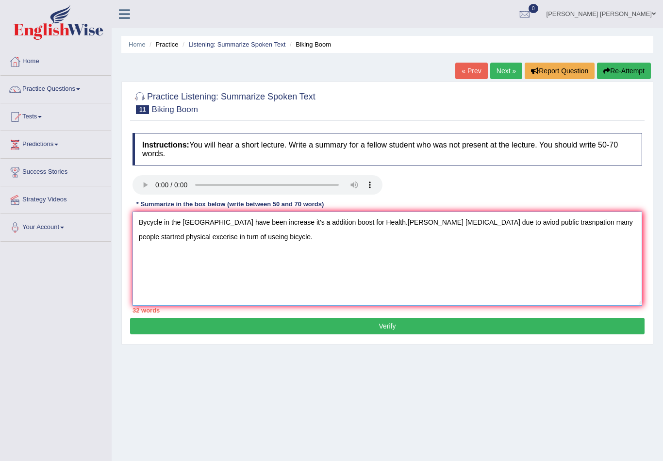
click at [240, 239] on textarea "Bycycle in the united state have been increase it's a addition boost for Health…" at bounding box center [386, 258] width 509 height 94
click at [228, 184] on audio at bounding box center [257, 184] width 250 height 19
click at [158, 188] on audio at bounding box center [257, 184] width 250 height 19
click at [281, 223] on textarea "Bycycle in the united state have been increase it's a addition boost for Health…" at bounding box center [386, 258] width 509 height 94
click at [202, 184] on audio at bounding box center [257, 184] width 250 height 19
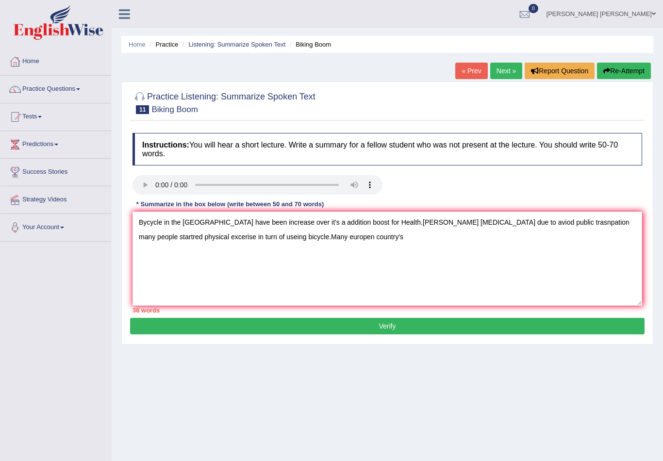
drag, startPoint x: 239, startPoint y: 184, endPoint x: 211, endPoint y: 184, distance: 27.2
click at [211, 184] on audio at bounding box center [257, 184] width 250 height 19
drag, startPoint x: 217, startPoint y: 184, endPoint x: 200, endPoint y: 183, distance: 17.0
click at [200, 183] on audio at bounding box center [257, 184] width 250 height 19
click at [278, 224] on textarea "Bycycle in the united state have been increase over it's a addition boost for H…" at bounding box center [386, 258] width 509 height 94
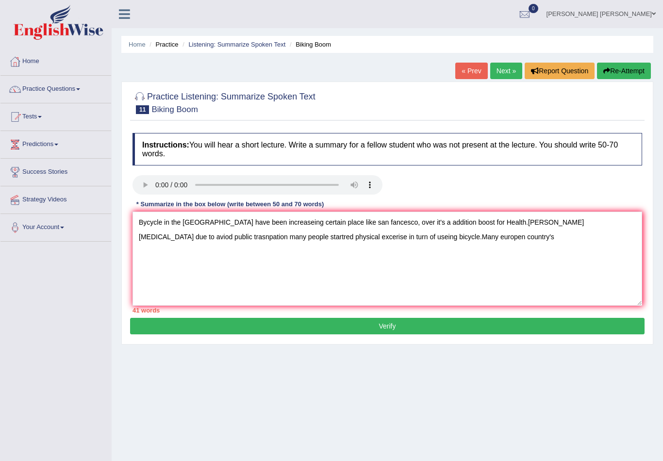
click at [215, 183] on audio at bounding box center [257, 184] width 250 height 19
click at [153, 179] on audio at bounding box center [257, 184] width 250 height 19
click at [385, 217] on textarea "Bycycle in the united state have been increaseing certain place like san fances…" at bounding box center [386, 258] width 509 height 94
click at [429, 221] on textarea "Bycycle in the united state have been increaseing certain place like san fances…" at bounding box center [386, 258] width 509 height 94
click at [427, 224] on textarea "Bycycle in the united state have been increaseing certain place like san fances…" at bounding box center [386, 258] width 509 height 94
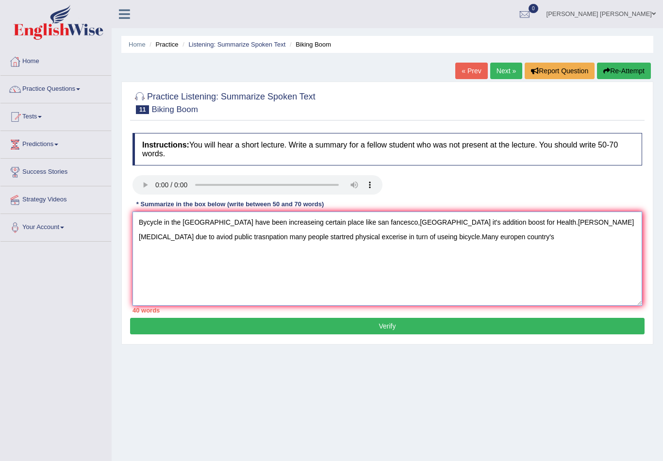
drag, startPoint x: 445, startPoint y: 240, endPoint x: 445, endPoint y: 234, distance: 5.3
click at [445, 240] on textarea "Bycycle in the united state have been increaseing certain place like san fances…" at bounding box center [386, 258] width 509 height 94
drag, startPoint x: 292, startPoint y: 186, endPoint x: 281, endPoint y: 186, distance: 11.7
click at [281, 186] on audio at bounding box center [257, 184] width 250 height 19
click at [297, 186] on audio at bounding box center [257, 184] width 250 height 19
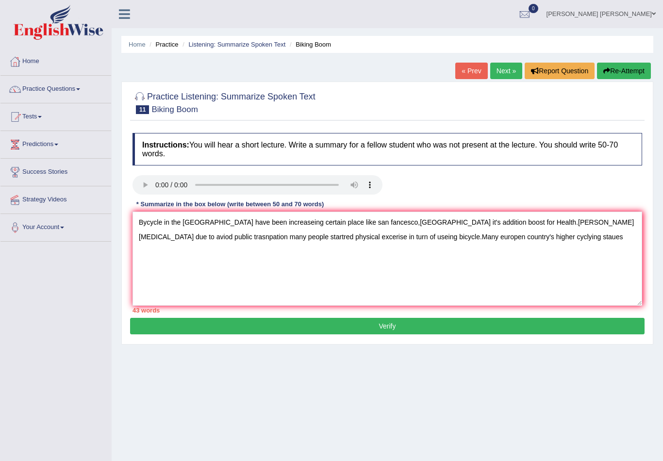
drag, startPoint x: 298, startPoint y: 184, endPoint x: 285, endPoint y: 185, distance: 13.7
click at [285, 185] on audio at bounding box center [257, 184] width 250 height 19
drag, startPoint x: 290, startPoint y: 184, endPoint x: 266, endPoint y: 182, distance: 23.9
click at [266, 182] on audio at bounding box center [257, 184] width 250 height 19
click at [515, 238] on textarea "Bycycle in the united state have been increaseing certain place like san fances…" at bounding box center [386, 258] width 509 height 94
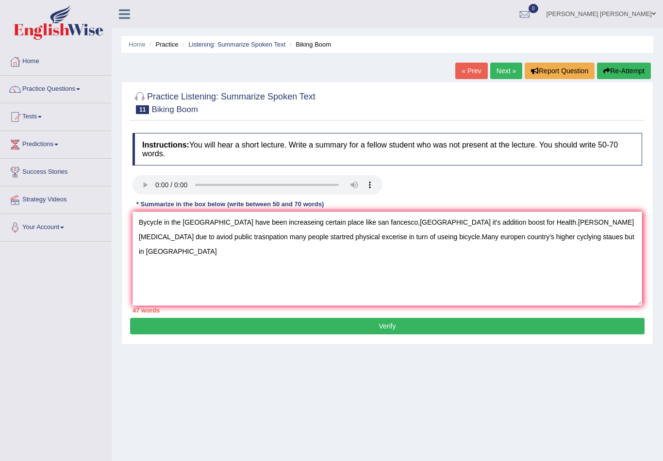
drag, startPoint x: 310, startPoint y: 187, endPoint x: 275, endPoint y: 186, distance: 35.4
click at [275, 186] on audio at bounding box center [257, 184] width 250 height 19
click at [579, 244] on textarea "Bycycle in the united state have been increaseing certain place like san fances…" at bounding box center [386, 258] width 509 height 94
click at [576, 235] on textarea "Bycycle in the united state have been increaseing certain place like san fances…" at bounding box center [386, 258] width 509 height 94
click at [576, 241] on textarea "Bycycle in the united state have been increaseing certain place like san fances…" at bounding box center [386, 258] width 509 height 94
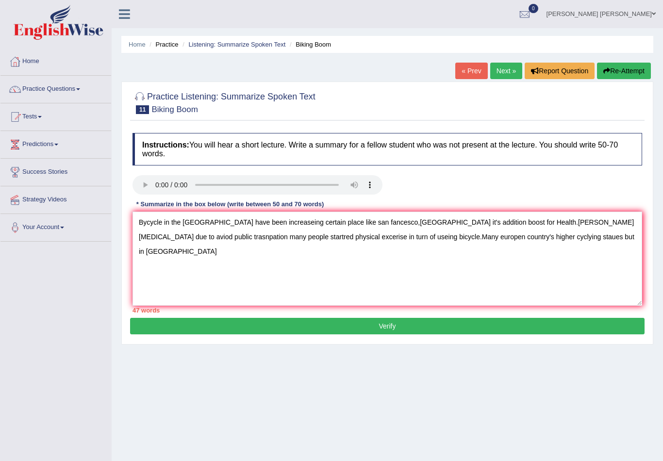
drag, startPoint x: 306, startPoint y: 185, endPoint x: 244, endPoint y: 192, distance: 62.5
click at [244, 192] on audio at bounding box center [257, 184] width 250 height 19
click at [572, 242] on textarea "Bycycle in the united state have been increaseing certain place like san fances…" at bounding box center [386, 258] width 509 height 94
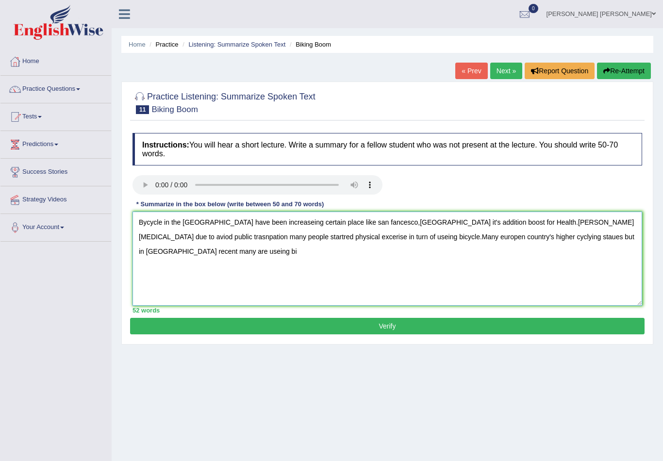
click at [147, 222] on textarea "Bycycle in the united state have been increaseing certain place like san fances…" at bounding box center [386, 258] width 509 height 94
click at [166, 249] on textarea "Bicycle in the united state have been increaseing certain place like san fances…" at bounding box center [386, 258] width 509 height 94
click at [158, 183] on audio at bounding box center [257, 184] width 250 height 19
click at [224, 189] on audio at bounding box center [257, 184] width 250 height 19
drag, startPoint x: 204, startPoint y: 185, endPoint x: 210, endPoint y: 183, distance: 6.1
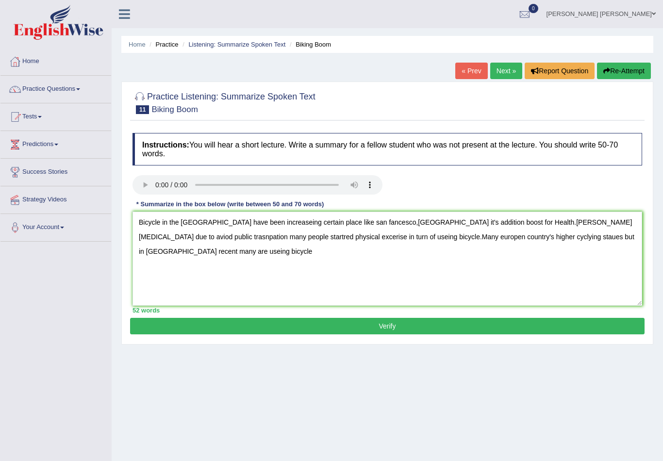
click at [210, 183] on audio at bounding box center [257, 184] width 250 height 19
click at [223, 186] on audio at bounding box center [257, 184] width 250 height 19
drag, startPoint x: 214, startPoint y: 183, endPoint x: 240, endPoint y: 184, distance: 25.7
click at [240, 184] on audio at bounding box center [257, 184] width 250 height 19
click at [183, 251] on textarea "Bicycle in the united state have been increaseing certain place like san fances…" at bounding box center [386, 258] width 509 height 94
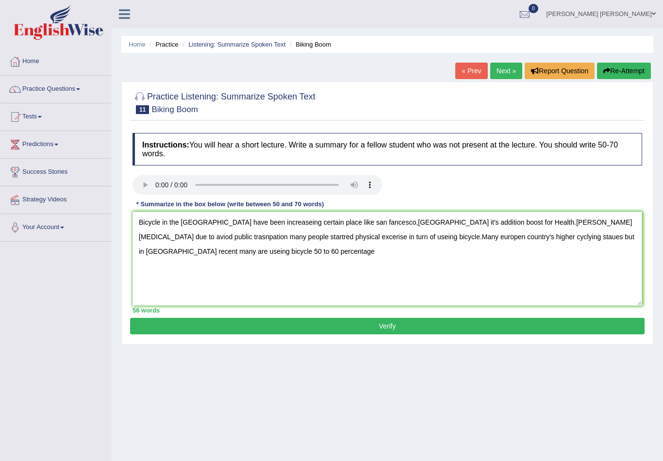
drag, startPoint x: 323, startPoint y: 187, endPoint x: 251, endPoint y: 193, distance: 72.5
click at [251, 193] on audio at bounding box center [257, 184] width 250 height 19
click at [158, 186] on audio at bounding box center [257, 184] width 250 height 19
click at [246, 252] on textarea "Bicycle in the united state have been increaseing certain place like san fances…" at bounding box center [386, 258] width 509 height 94
type textarea "Bicycle in the united state have been increaseing certain place like san fances…"
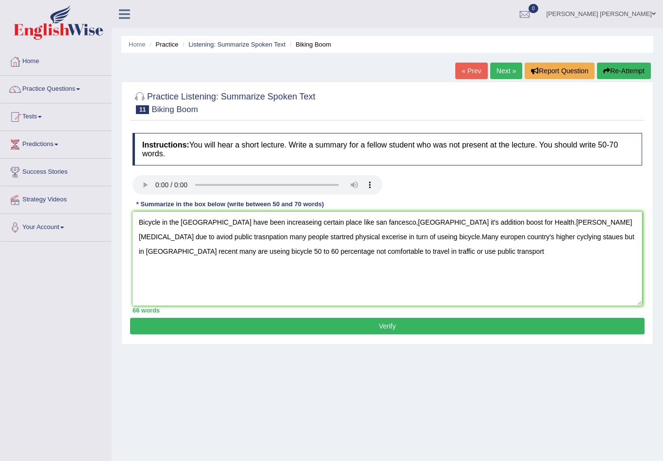
click at [324, 325] on button "Verify" at bounding box center [387, 326] width 514 height 16
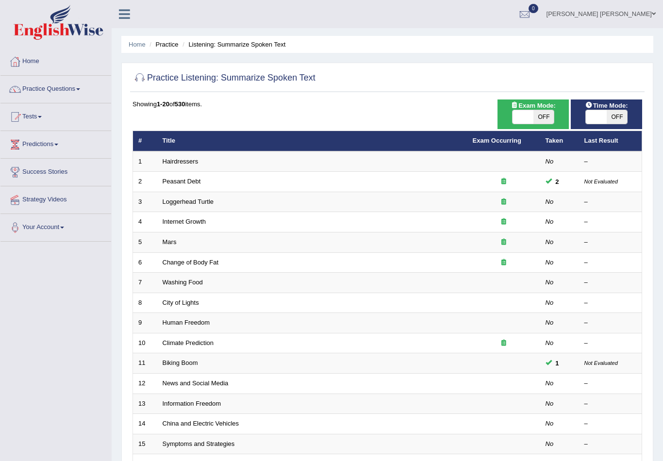
click at [643, 21] on link "[PERSON_NAME] [PERSON_NAME]" at bounding box center [601, 12] width 124 height 25
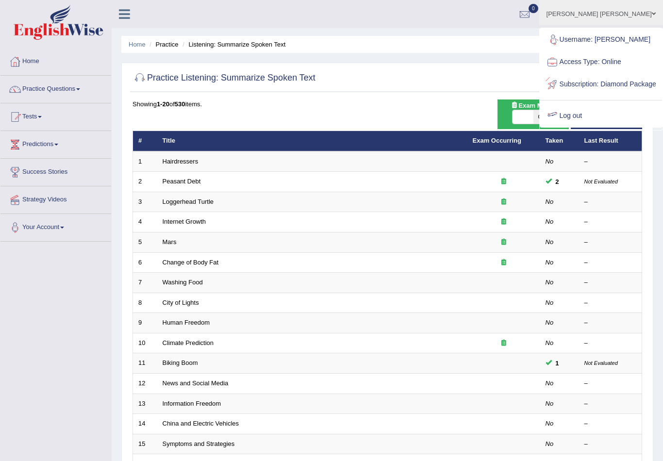
click at [583, 126] on link "Log out" at bounding box center [601, 116] width 122 height 22
